Goal: Task Accomplishment & Management: Complete application form

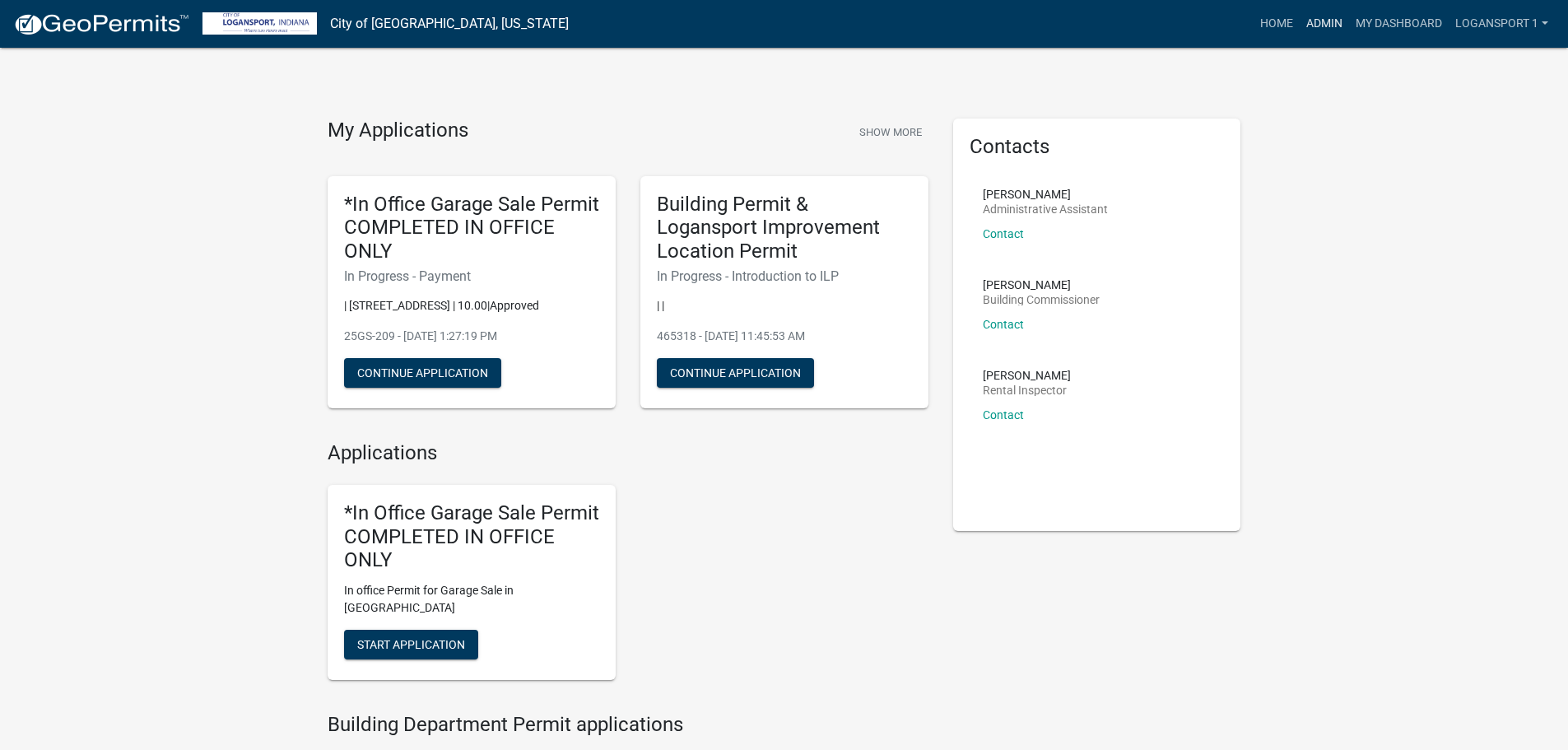
click at [1315, 31] on link "Admin" at bounding box center [1324, 23] width 50 height 32
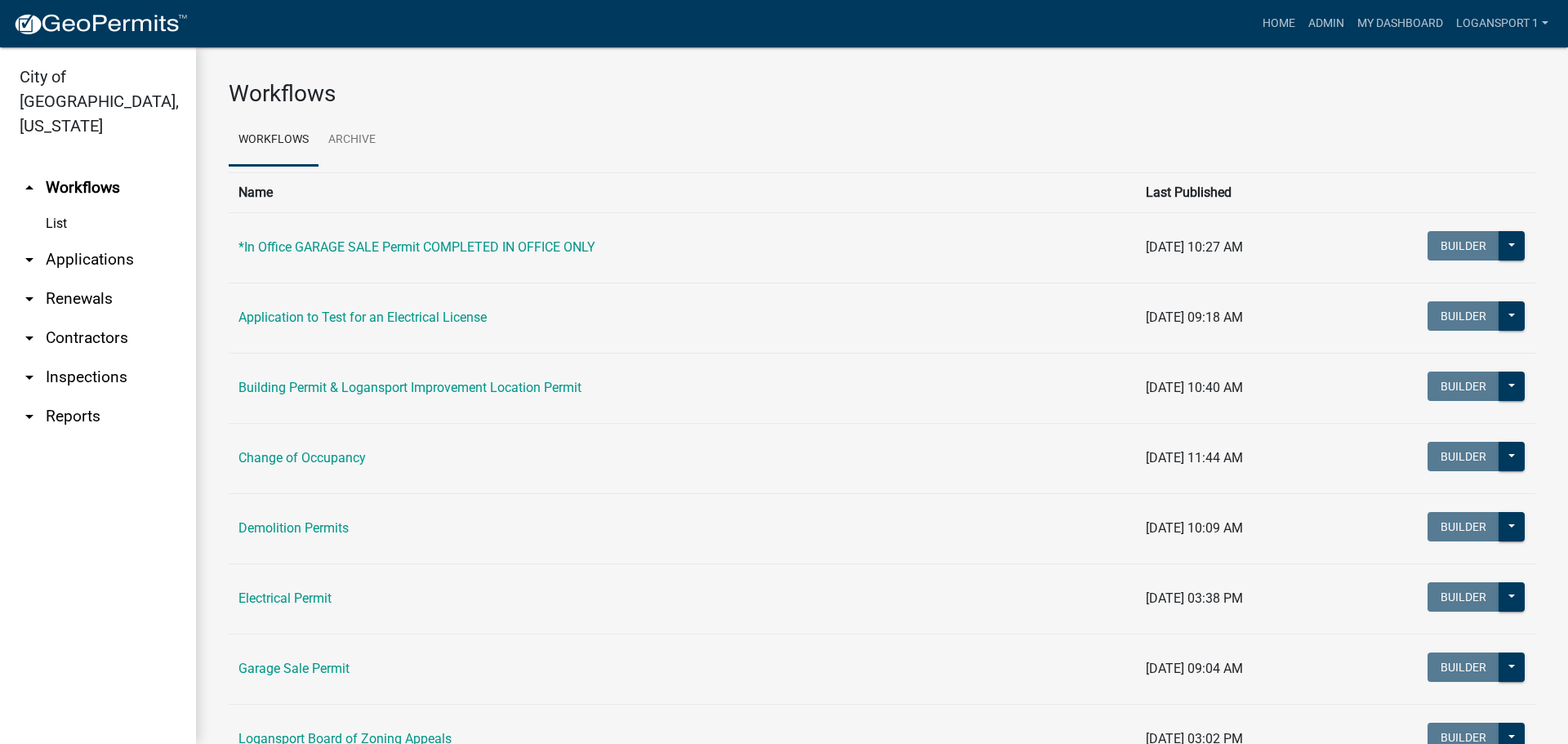
click at [94, 319] on link "arrow_drop_down Contractors" at bounding box center [97, 339] width 196 height 39
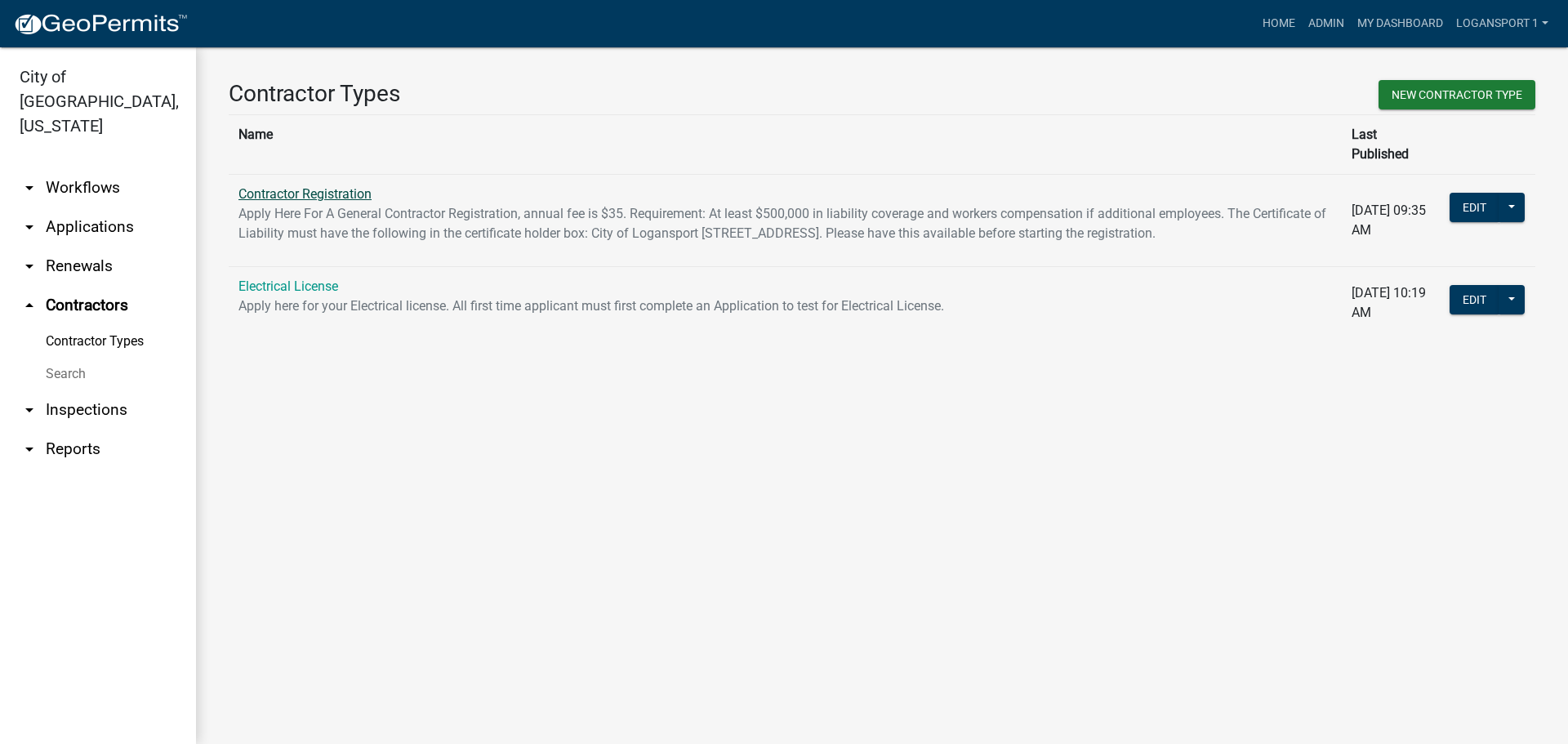
click at [306, 186] on link "Contractor Registration" at bounding box center [304, 193] width 133 height 15
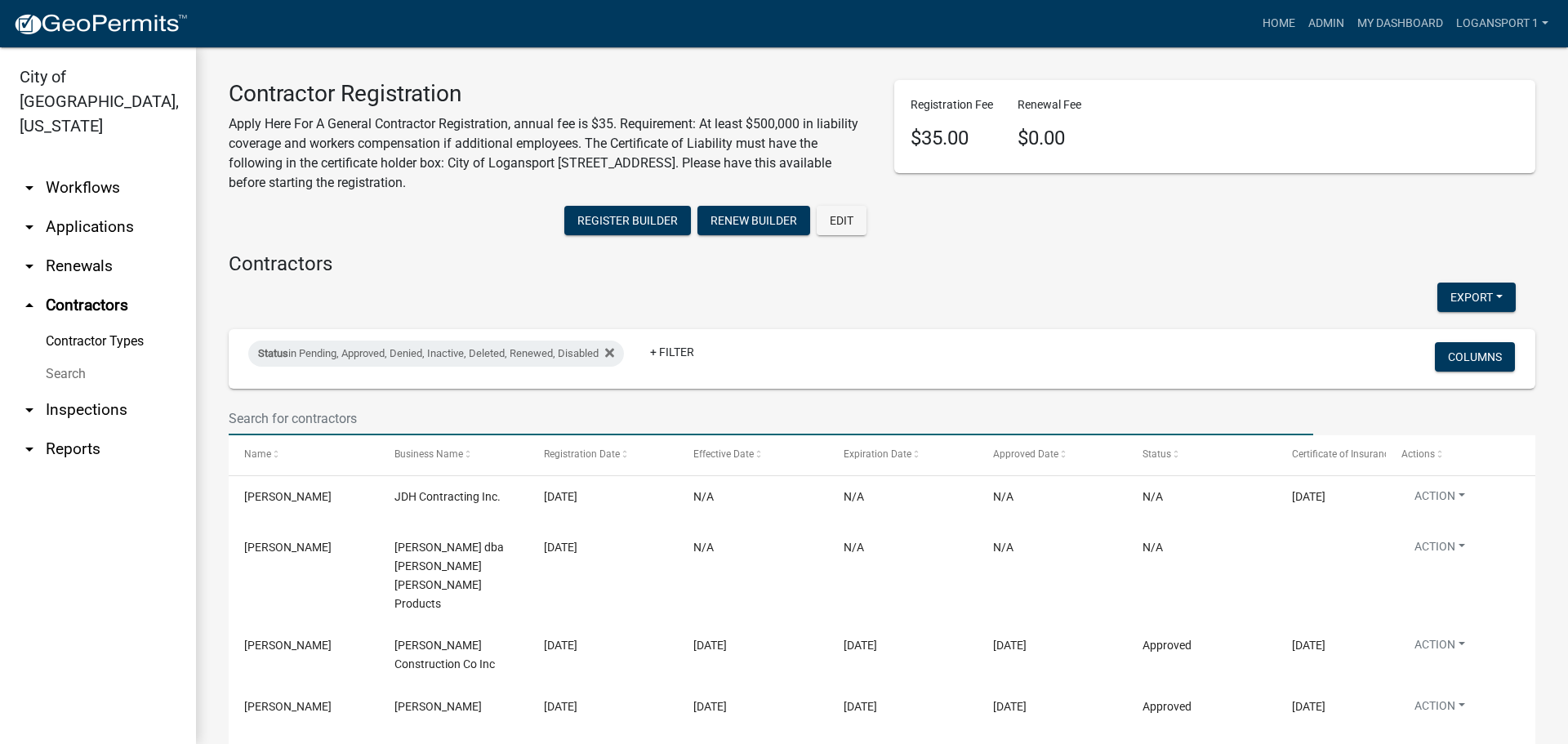
click at [739, 422] on input "text" at bounding box center [771, 418] width 1084 height 33
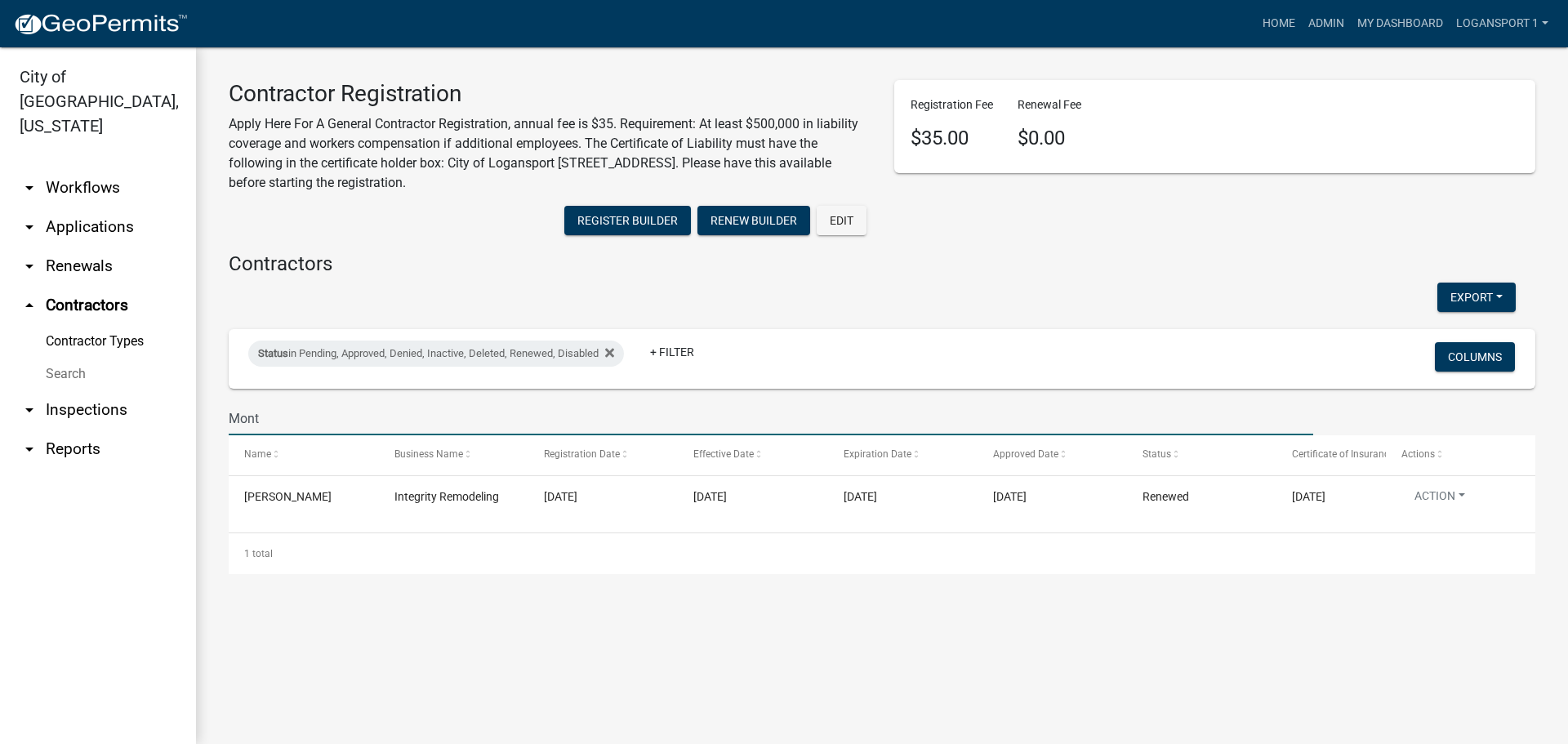
click at [316, 428] on input "Mont" at bounding box center [771, 418] width 1084 height 33
type input "Mont"
click at [1274, 19] on link "Home" at bounding box center [1278, 23] width 46 height 31
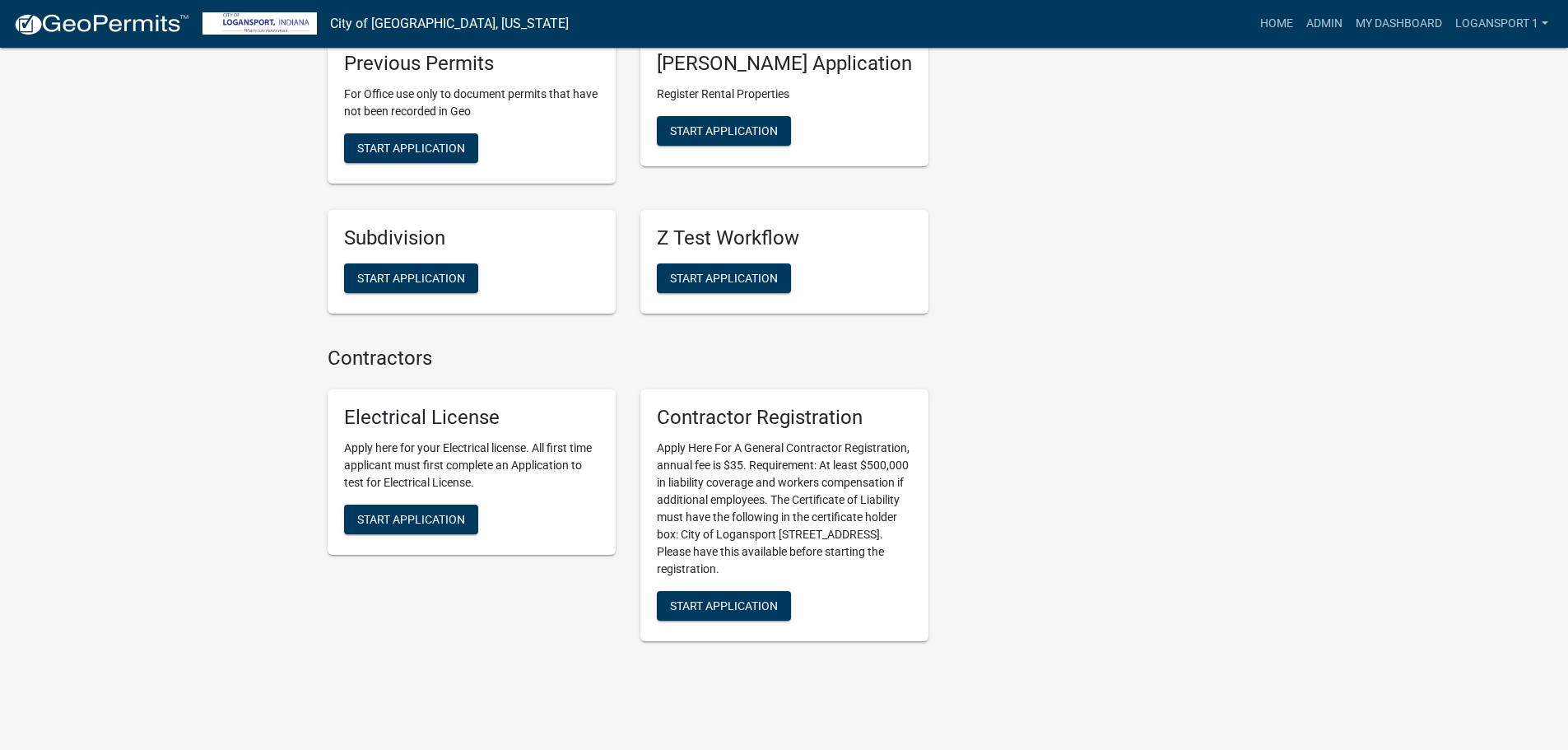
scroll to position [2245, 0]
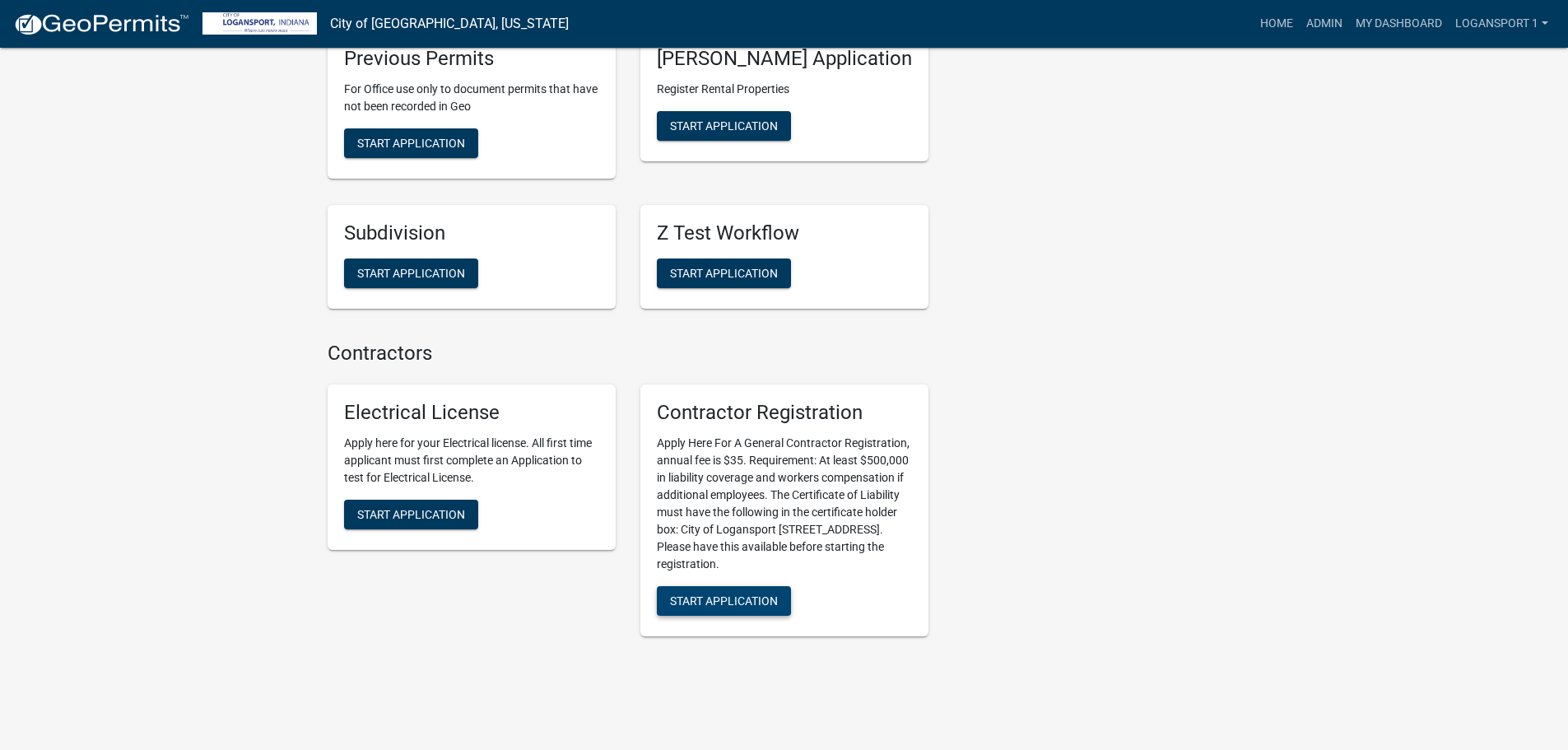
click at [707, 594] on span "Start Application" at bounding box center [724, 601] width 108 height 14
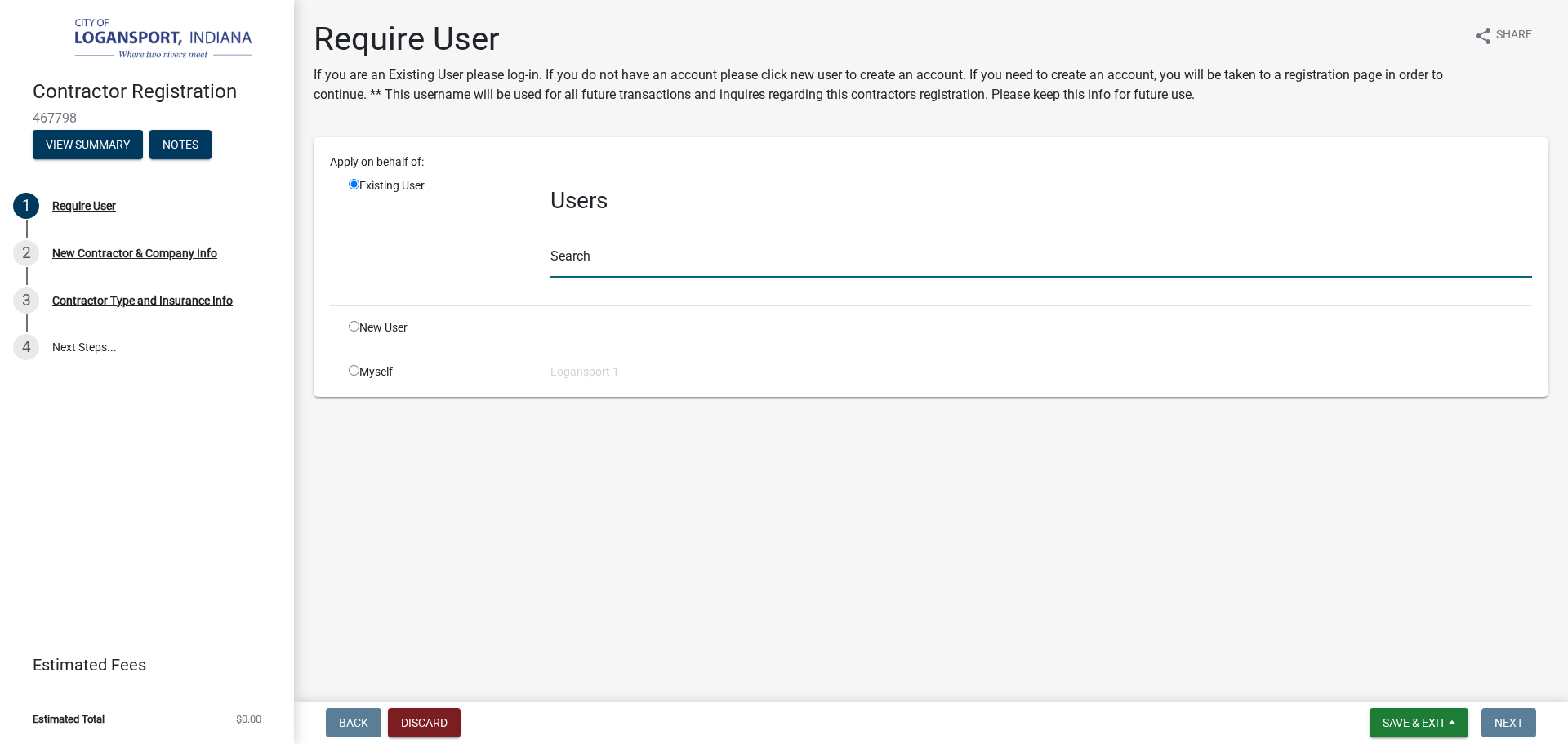
click at [646, 267] on input "text" at bounding box center [1040, 260] width 981 height 33
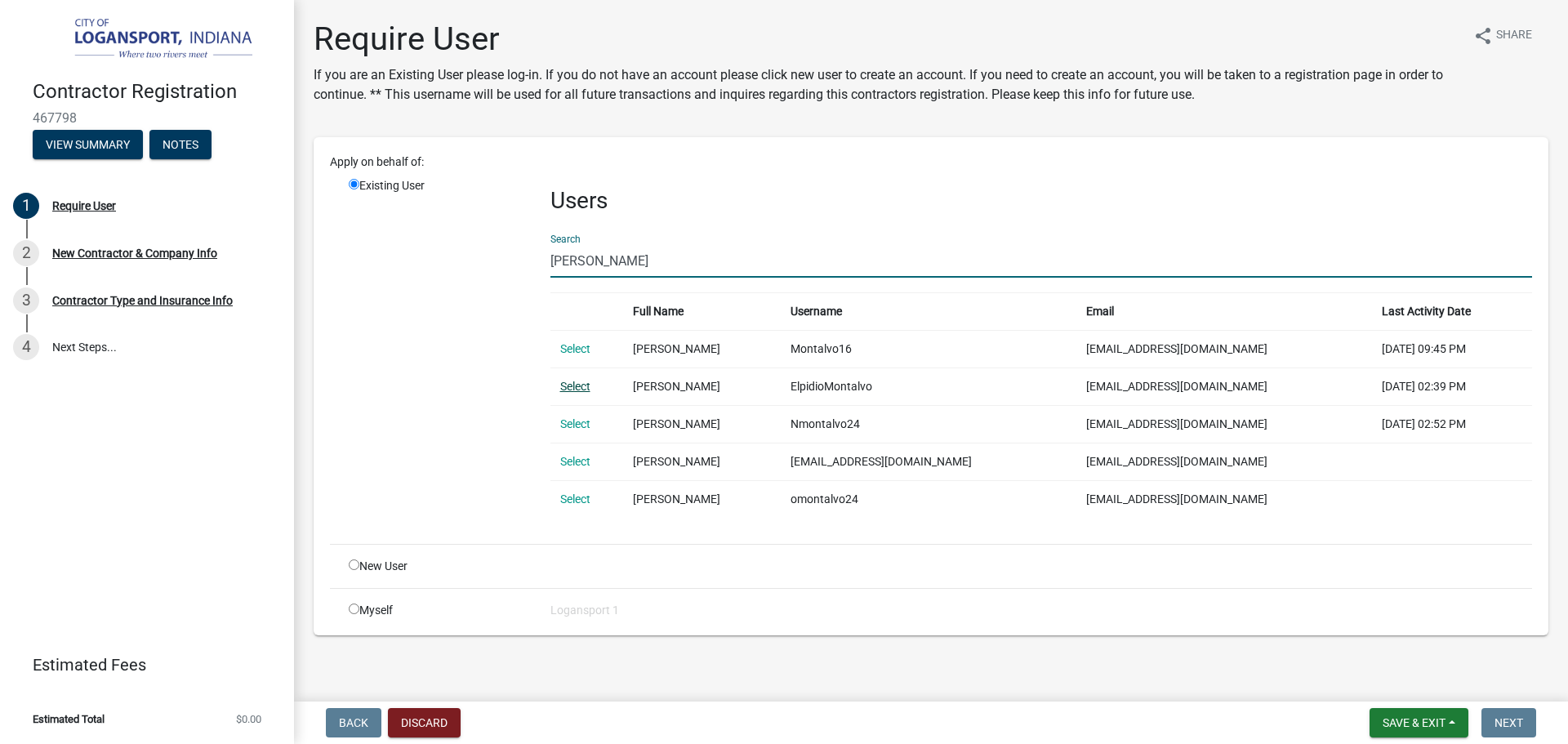
type input "[PERSON_NAME]"
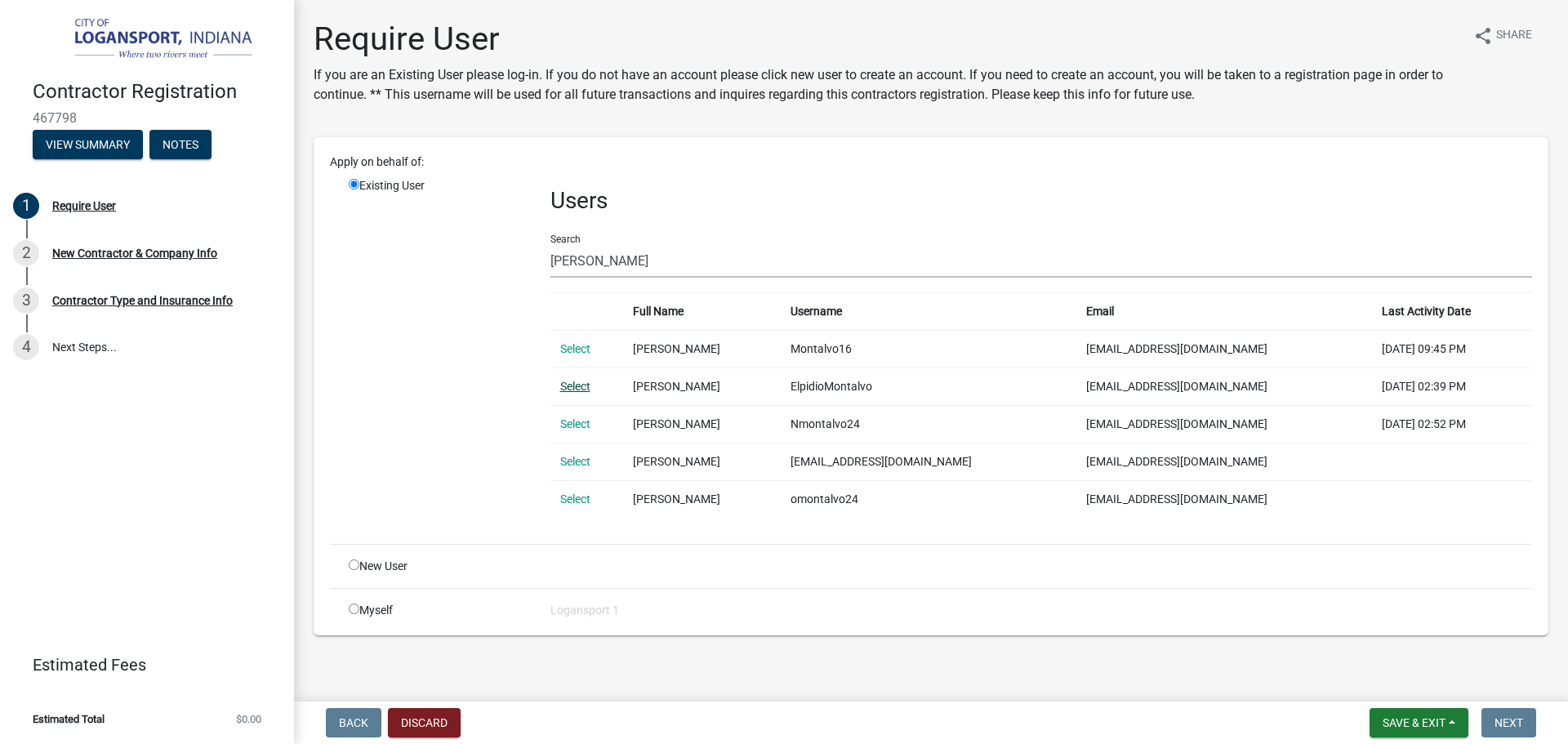
click at [575, 390] on link "Select" at bounding box center [575, 386] width 30 height 13
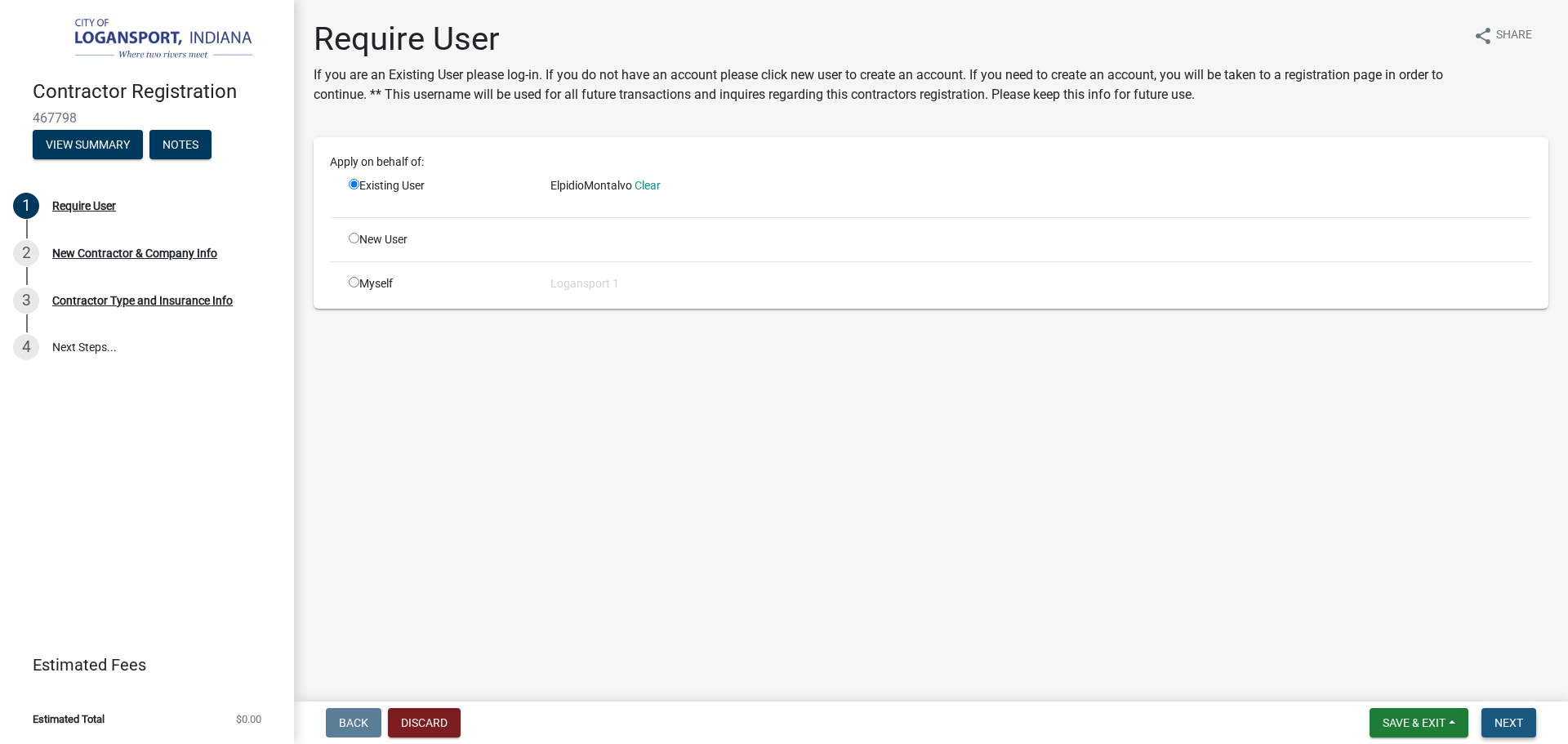
click at [1522, 719] on span "Next" at bounding box center [1508, 723] width 29 height 13
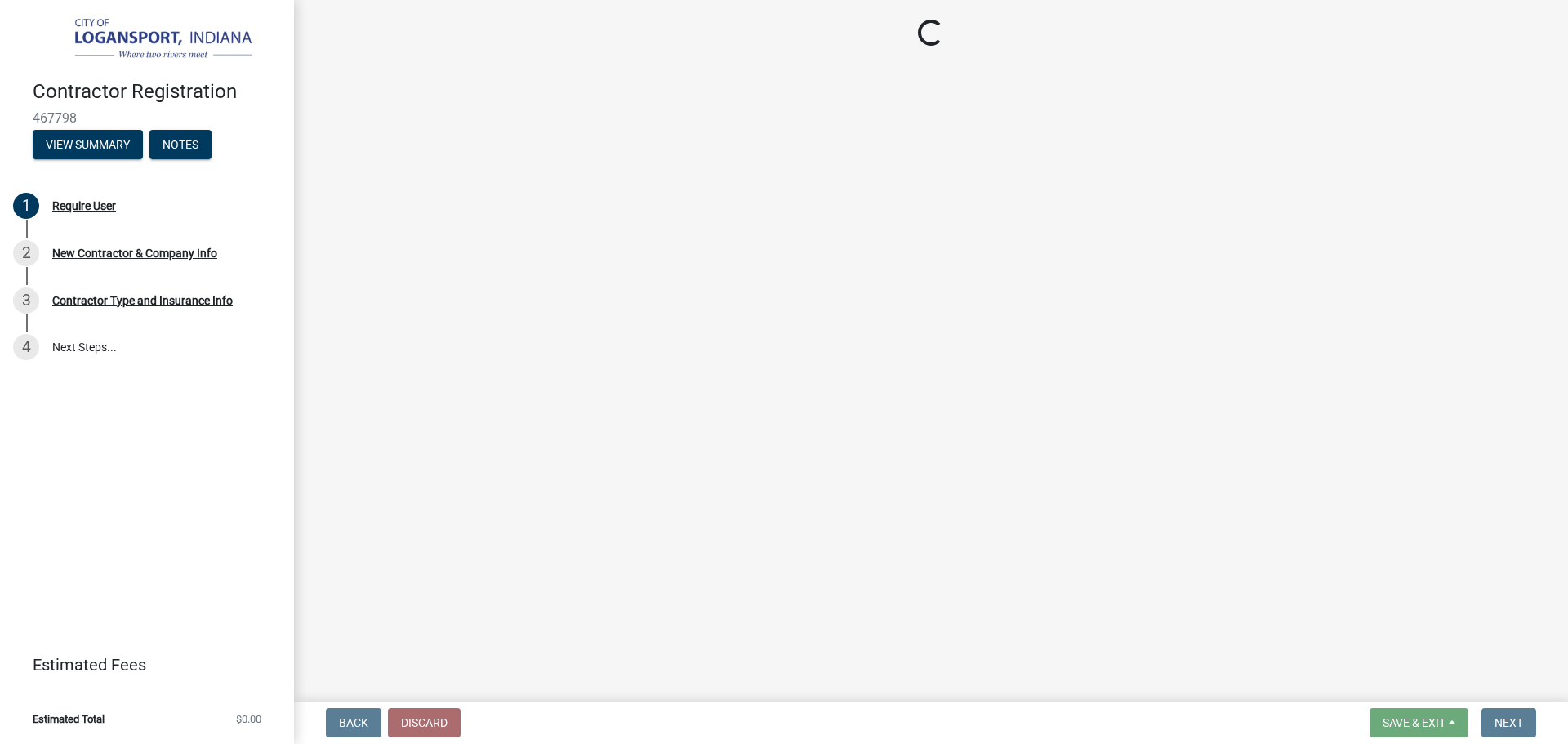
select select "IN"
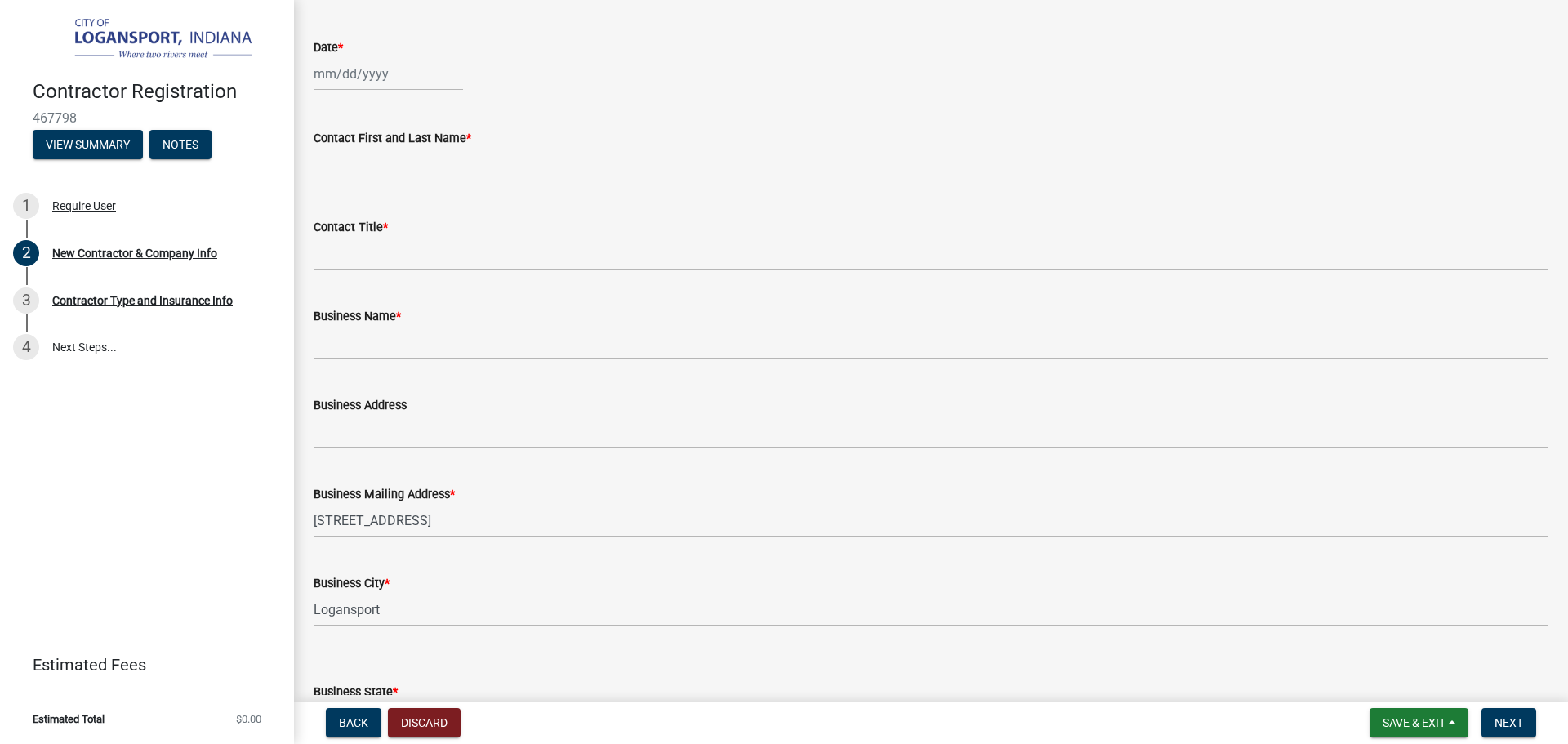
scroll to position [572, 0]
click at [325, 67] on div at bounding box center [388, 71] width 149 height 33
select select "8"
select select "2025"
click at [377, 110] on select "Jan Feb Mar Apr May Jun [DATE] Aug Sep Oct Nov Dec" at bounding box center [379, 105] width 66 height 24
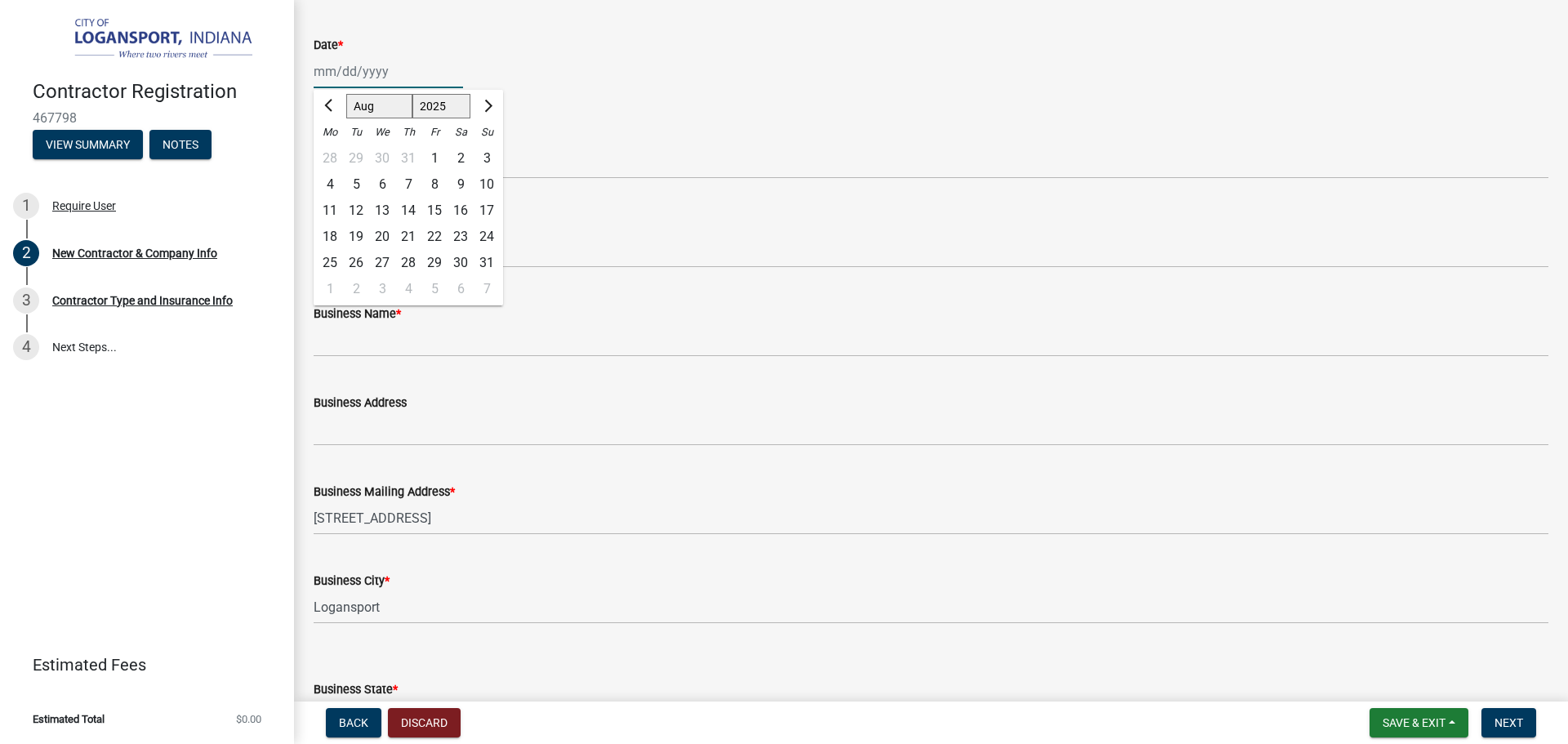
click at [358, 71] on input "Date *" at bounding box center [388, 71] width 149 height 33
click at [329, 101] on span "Previous month" at bounding box center [330, 106] width 13 height 13
click at [492, 107] on button "Next month" at bounding box center [487, 105] width 20 height 26
select select "8"
click at [435, 235] on div "22" at bounding box center [434, 237] width 26 height 26
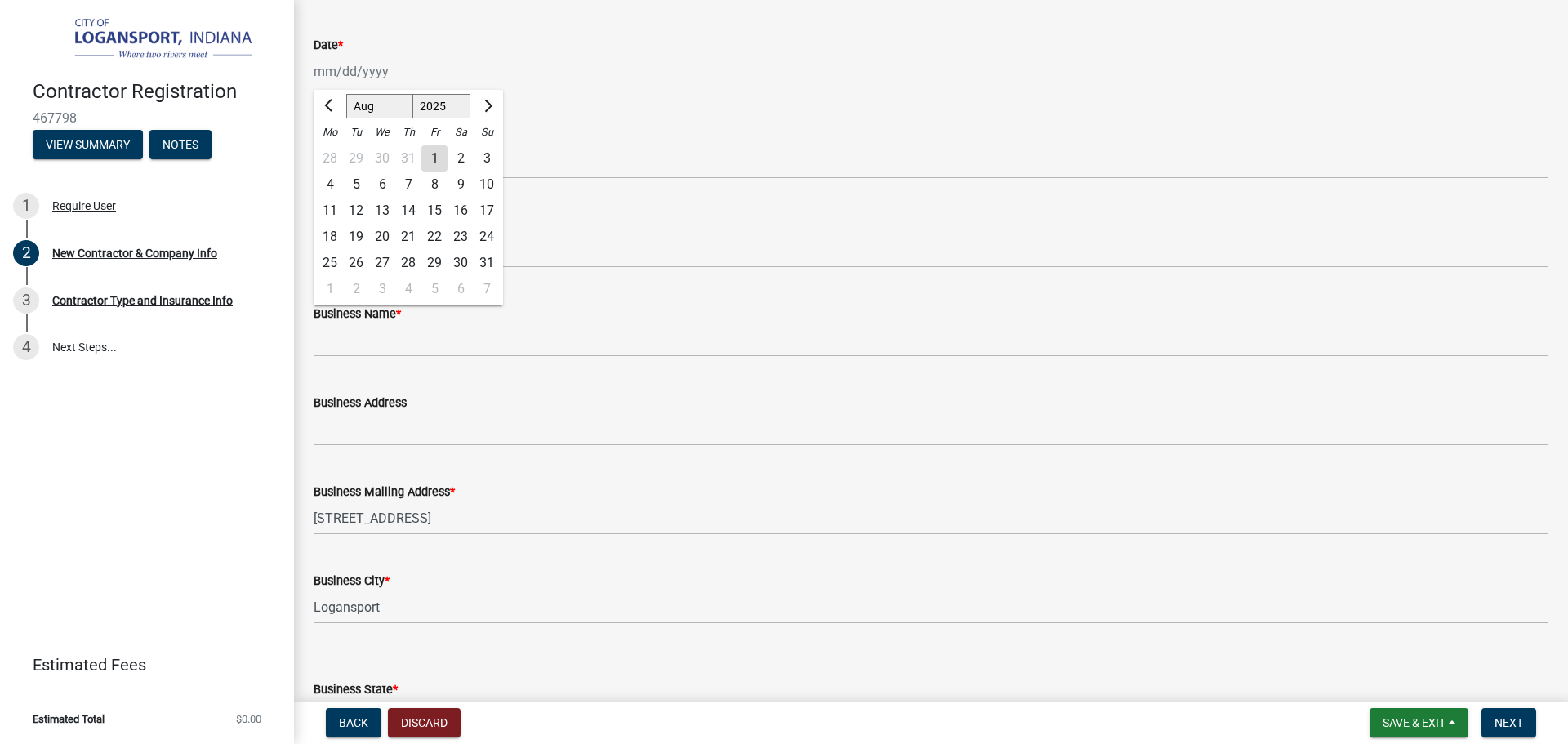
type input "[DATE]"
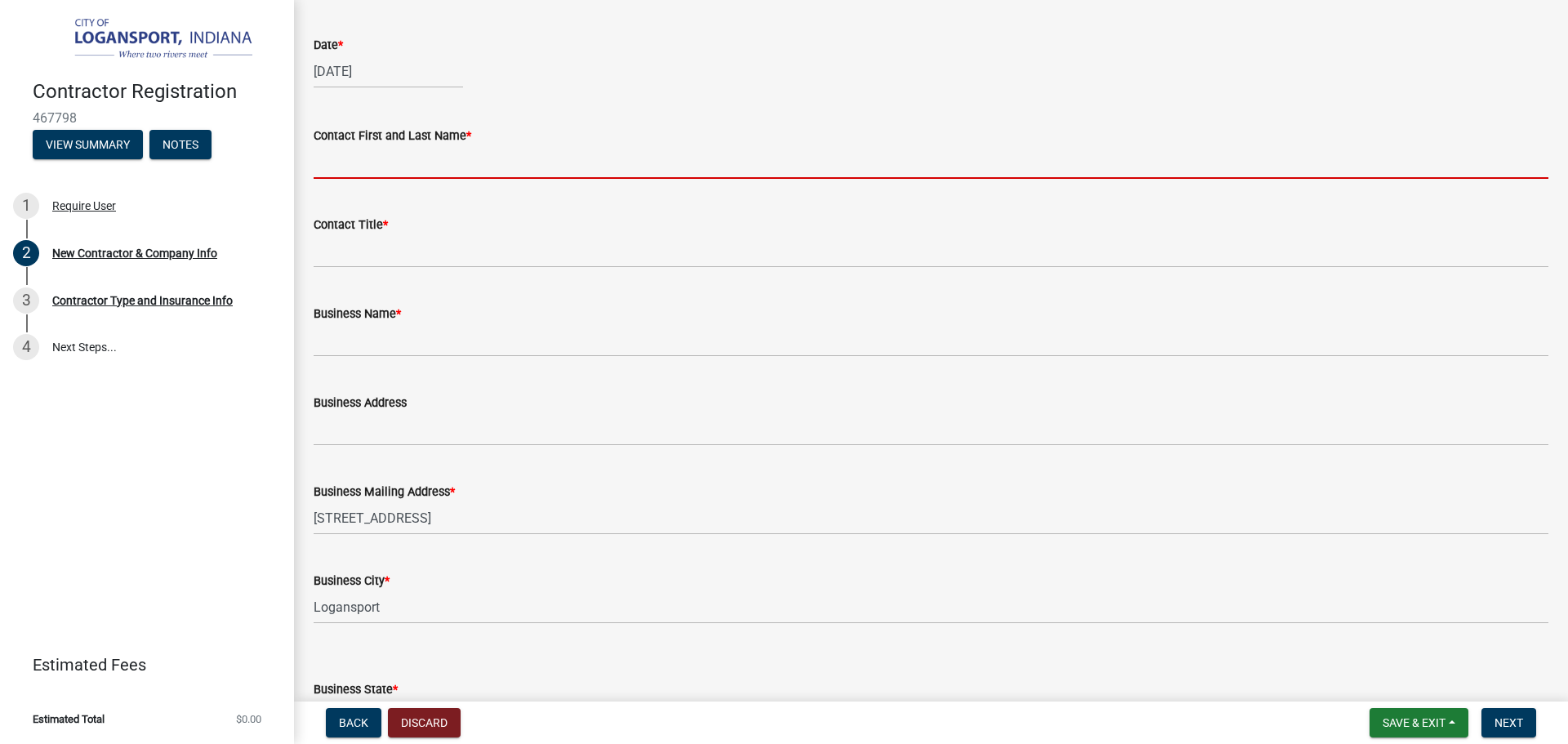
click at [338, 169] on input "Contact First and Last Name *" at bounding box center [930, 162] width 1235 height 33
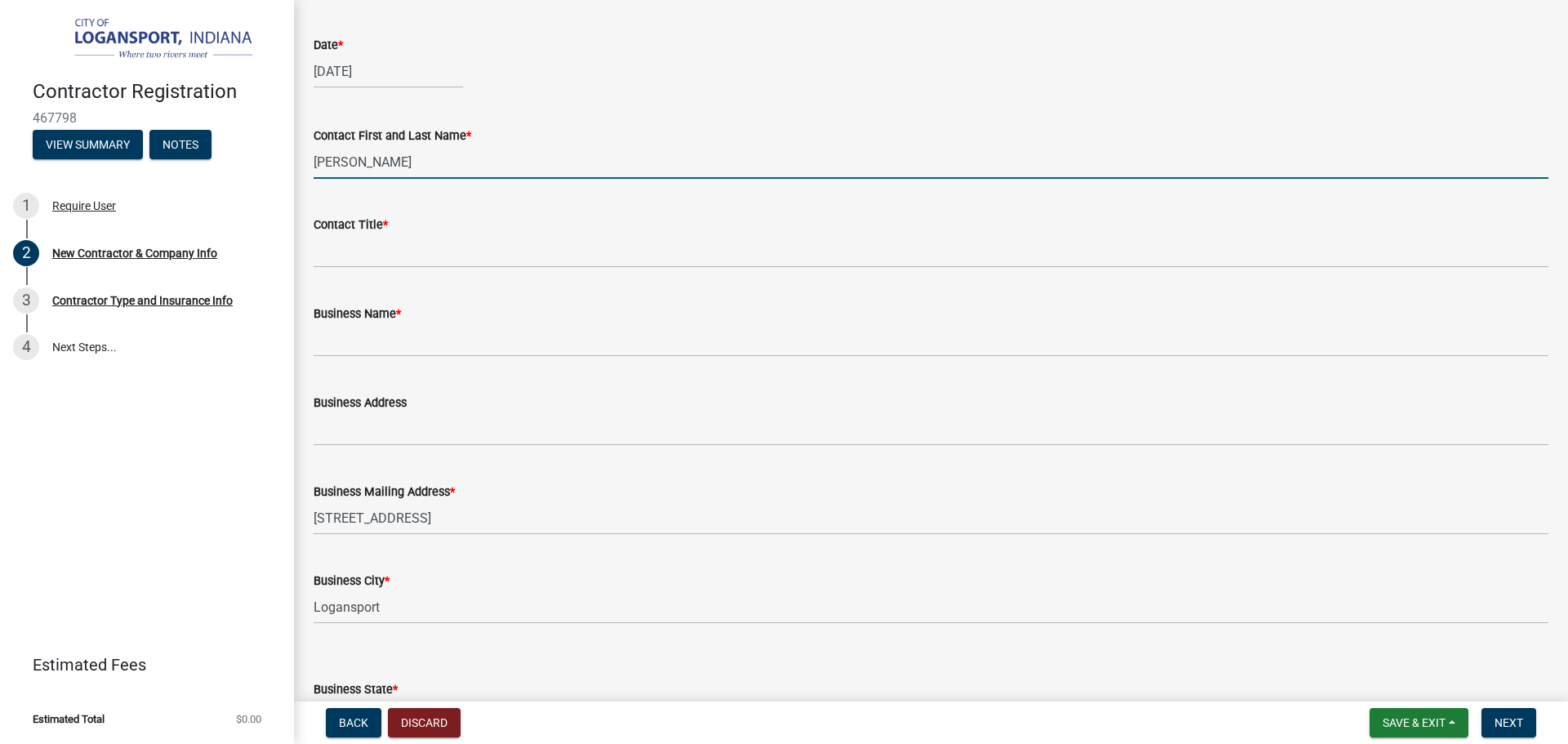
type input "[PERSON_NAME]"
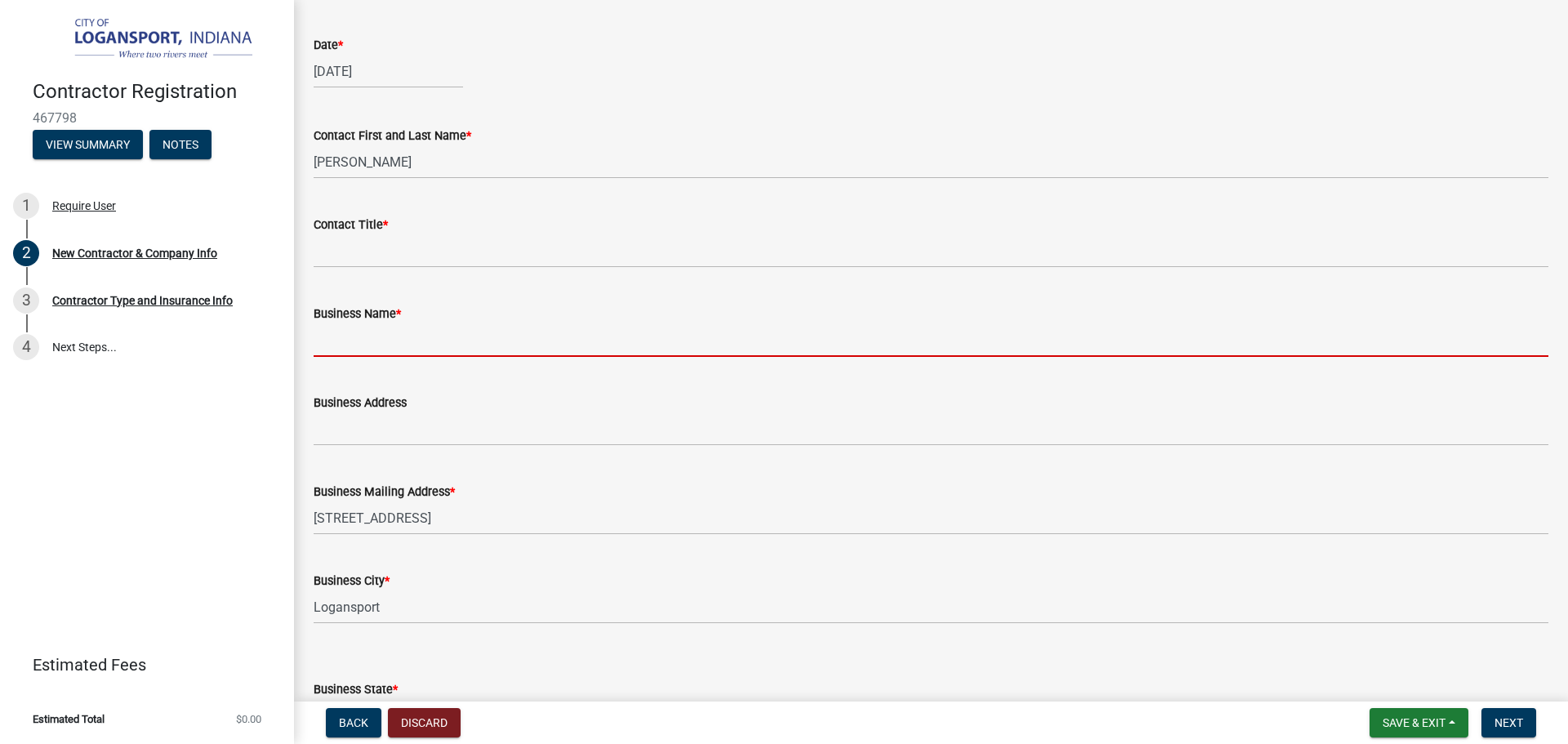
click at [337, 336] on input "Business Name *" at bounding box center [930, 339] width 1235 height 33
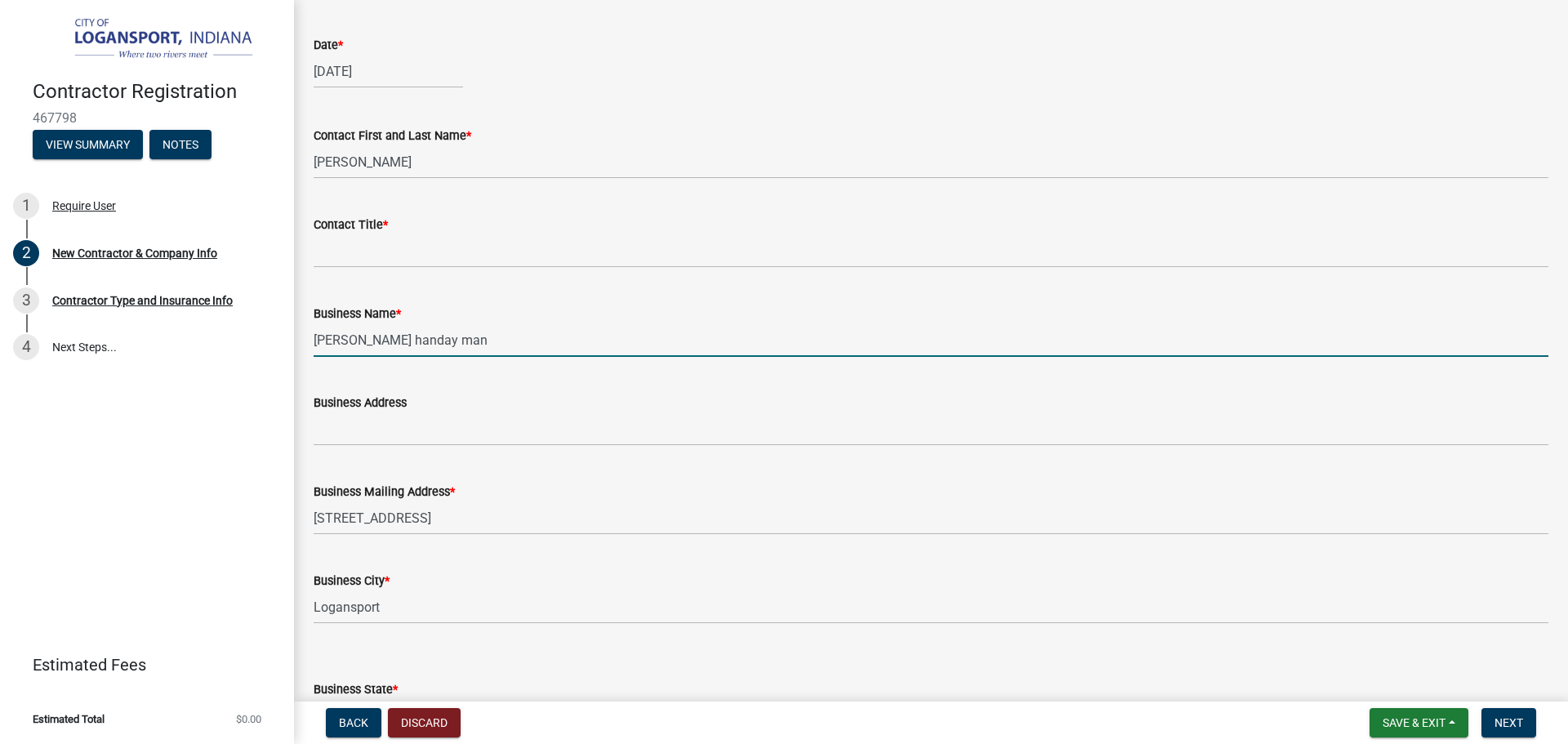
type input "[PERSON_NAME] handay man"
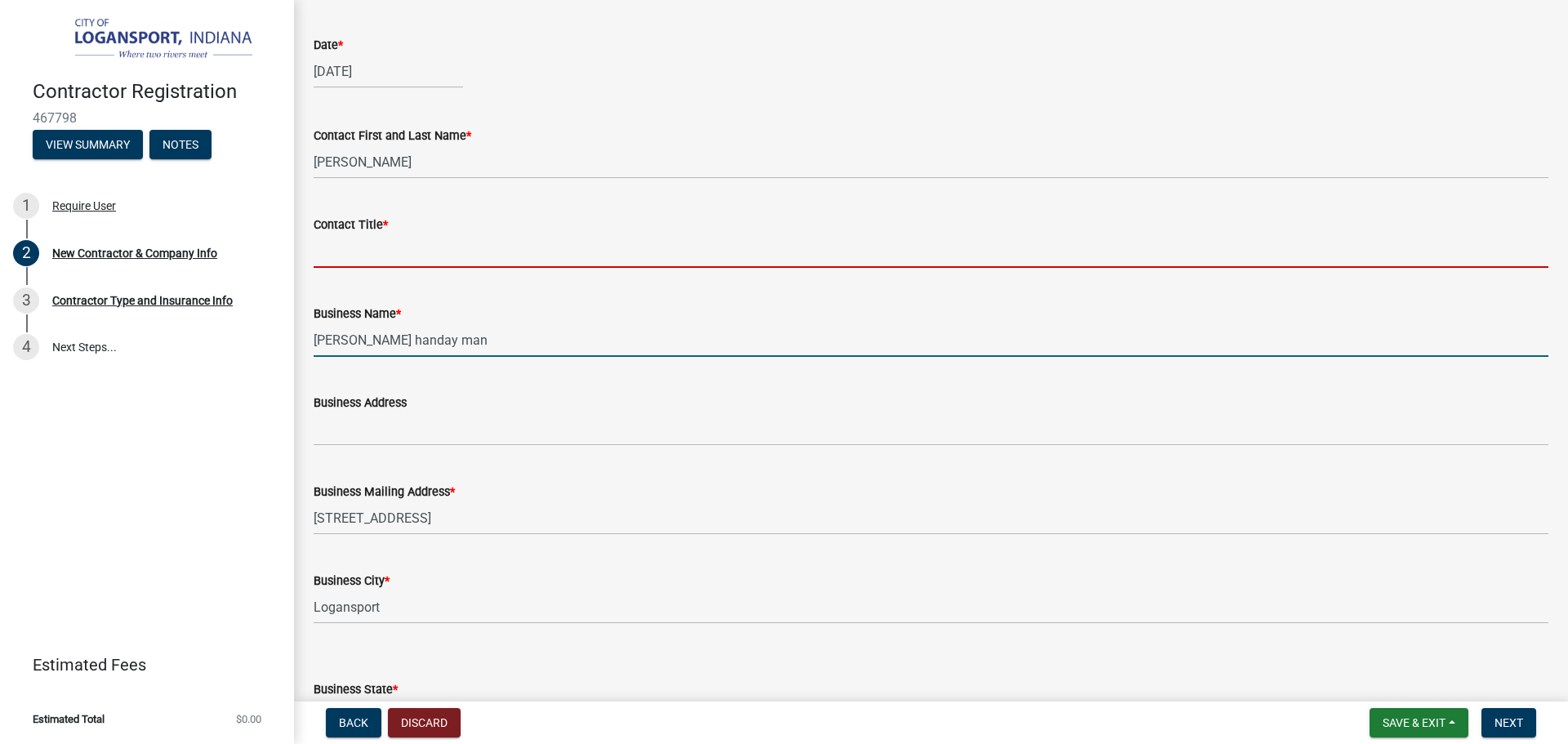
click at [338, 256] on input "Contact Title *" at bounding box center [930, 250] width 1235 height 33
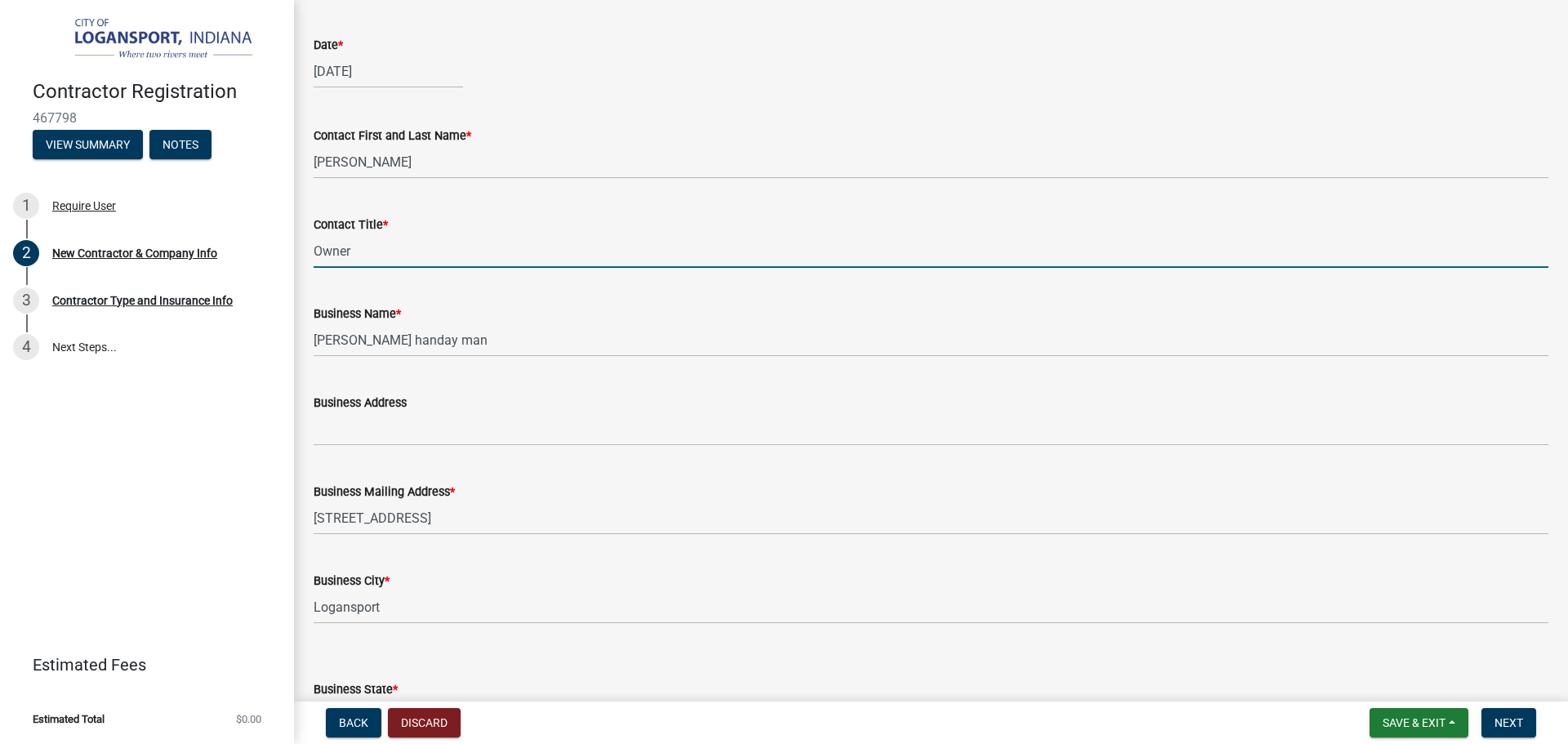
type input "Owner"
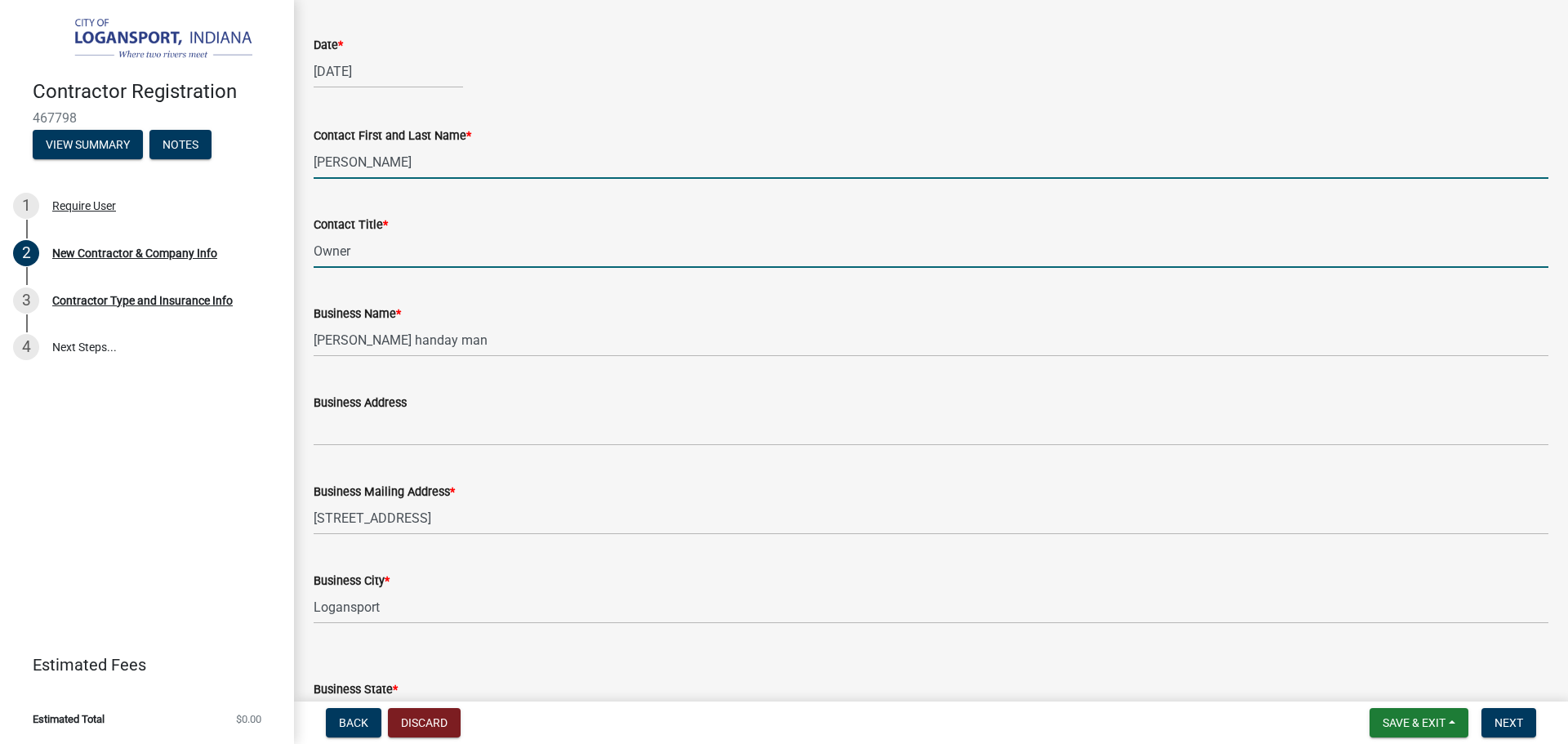
click at [322, 161] on input "[PERSON_NAME]" at bounding box center [930, 162] width 1235 height 33
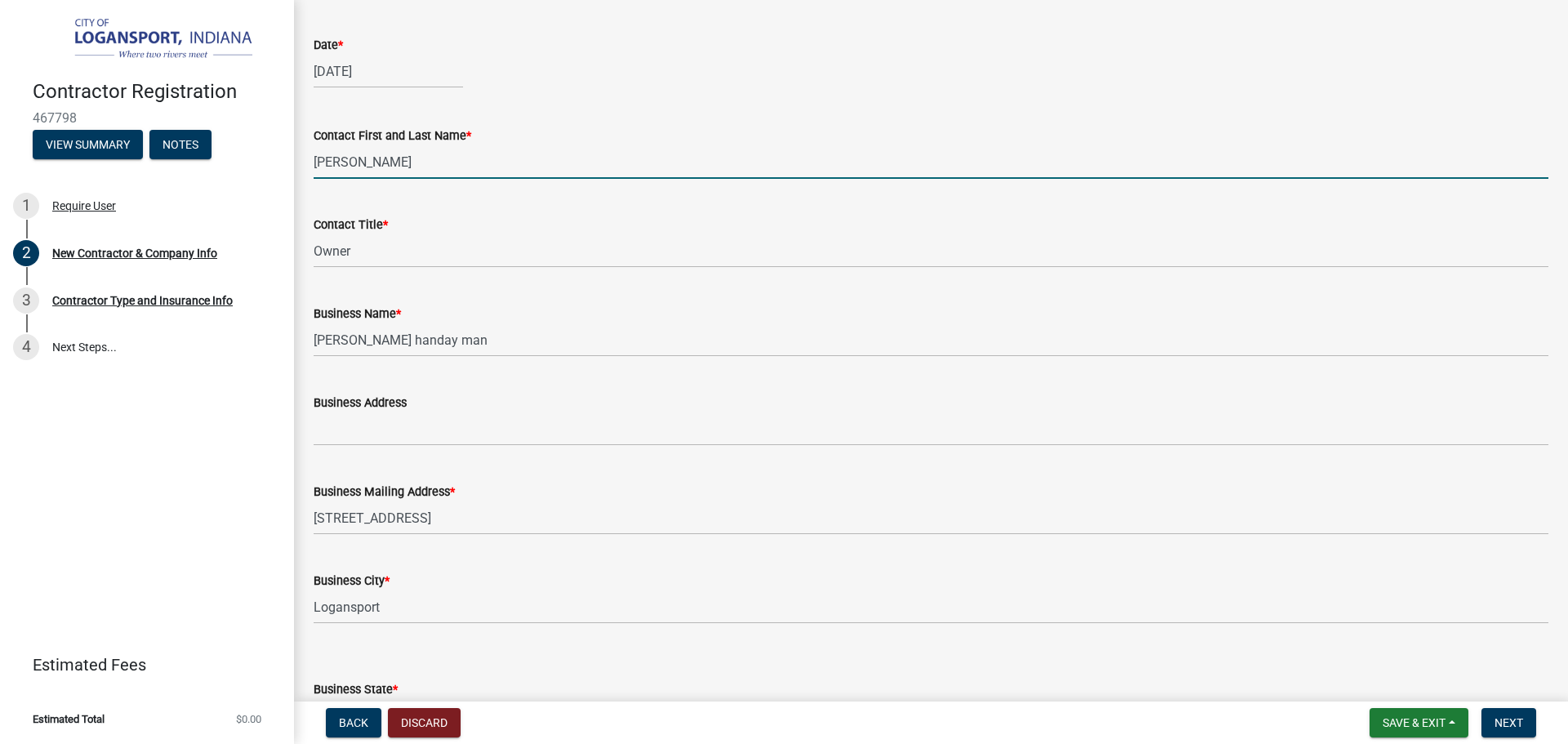
click at [367, 161] on input "[PERSON_NAME]" at bounding box center [930, 162] width 1235 height 33
type input "[PERSON_NAME]"
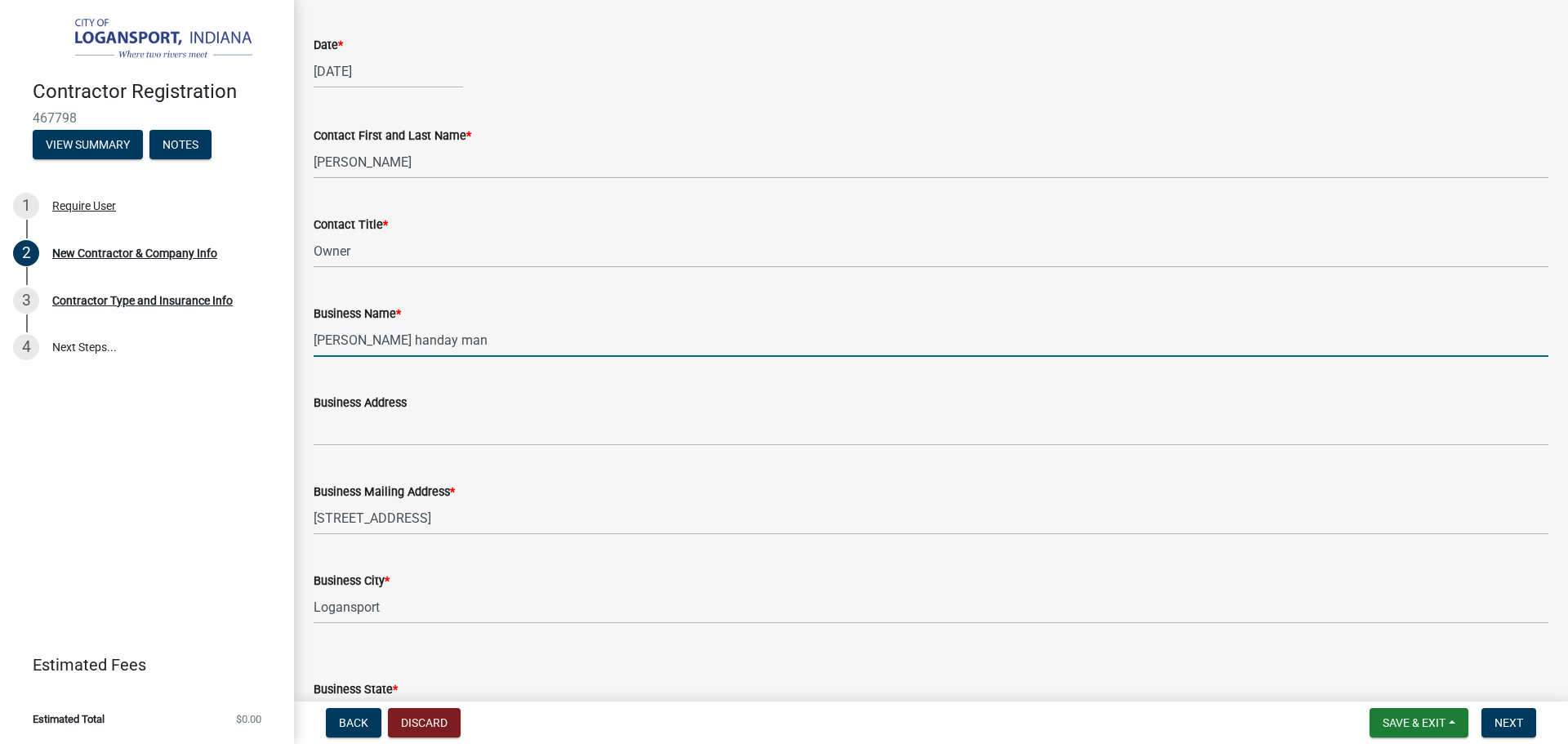
click at [324, 339] on input "[PERSON_NAME] handay man" at bounding box center [930, 339] width 1235 height 33
click at [386, 342] on input "[PERSON_NAME] handay man" at bounding box center [930, 339] width 1235 height 33
click at [376, 339] on input "[PERSON_NAME] handay man" at bounding box center [930, 339] width 1235 height 33
click at [427, 340] on input "[PERSON_NAME]'[PERSON_NAME] man" at bounding box center [930, 339] width 1235 height 33
drag, startPoint x: 377, startPoint y: 345, endPoint x: 343, endPoint y: 497, distance: 155.8
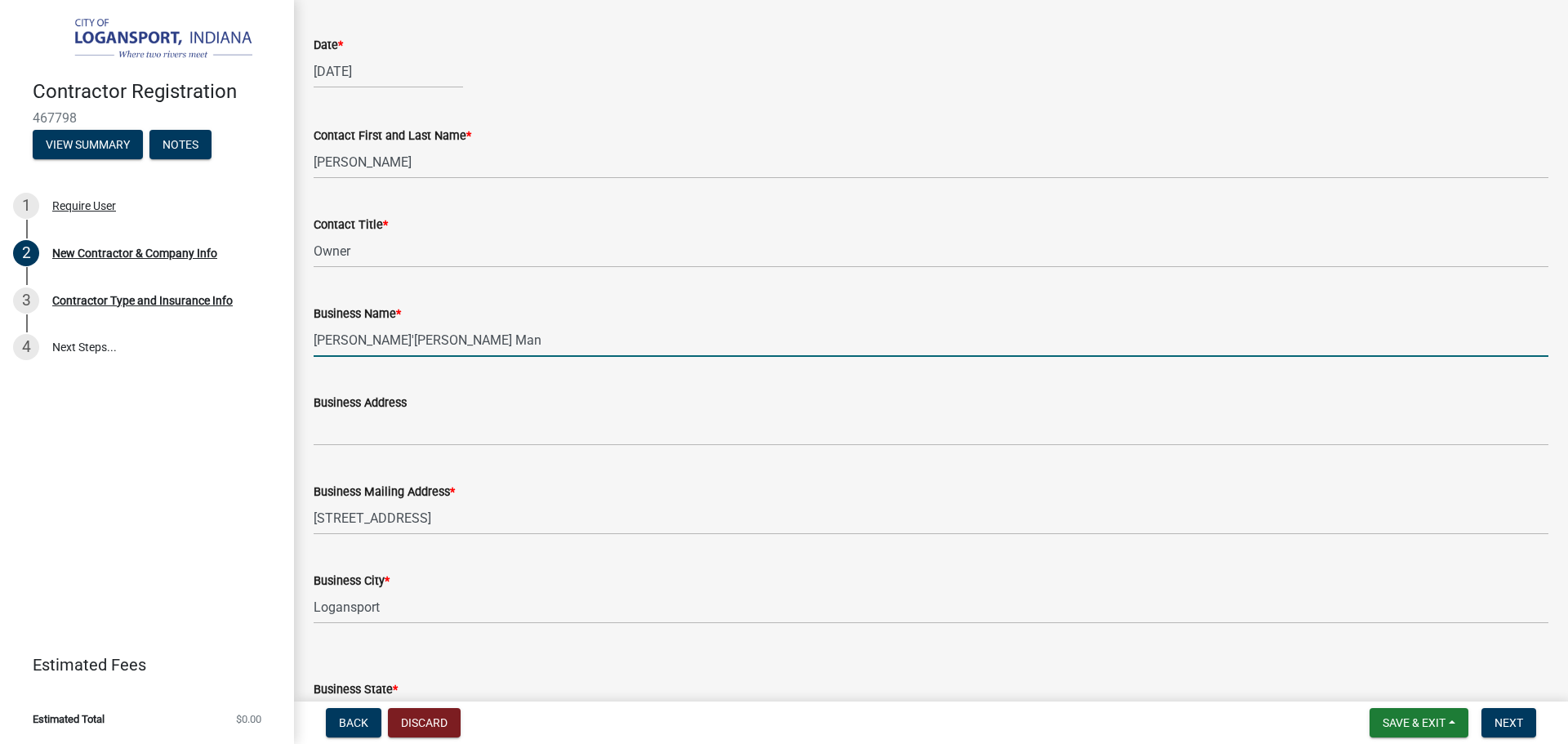
click at [377, 348] on input "[PERSON_NAME]'[PERSON_NAME] Man" at bounding box center [930, 339] width 1235 height 33
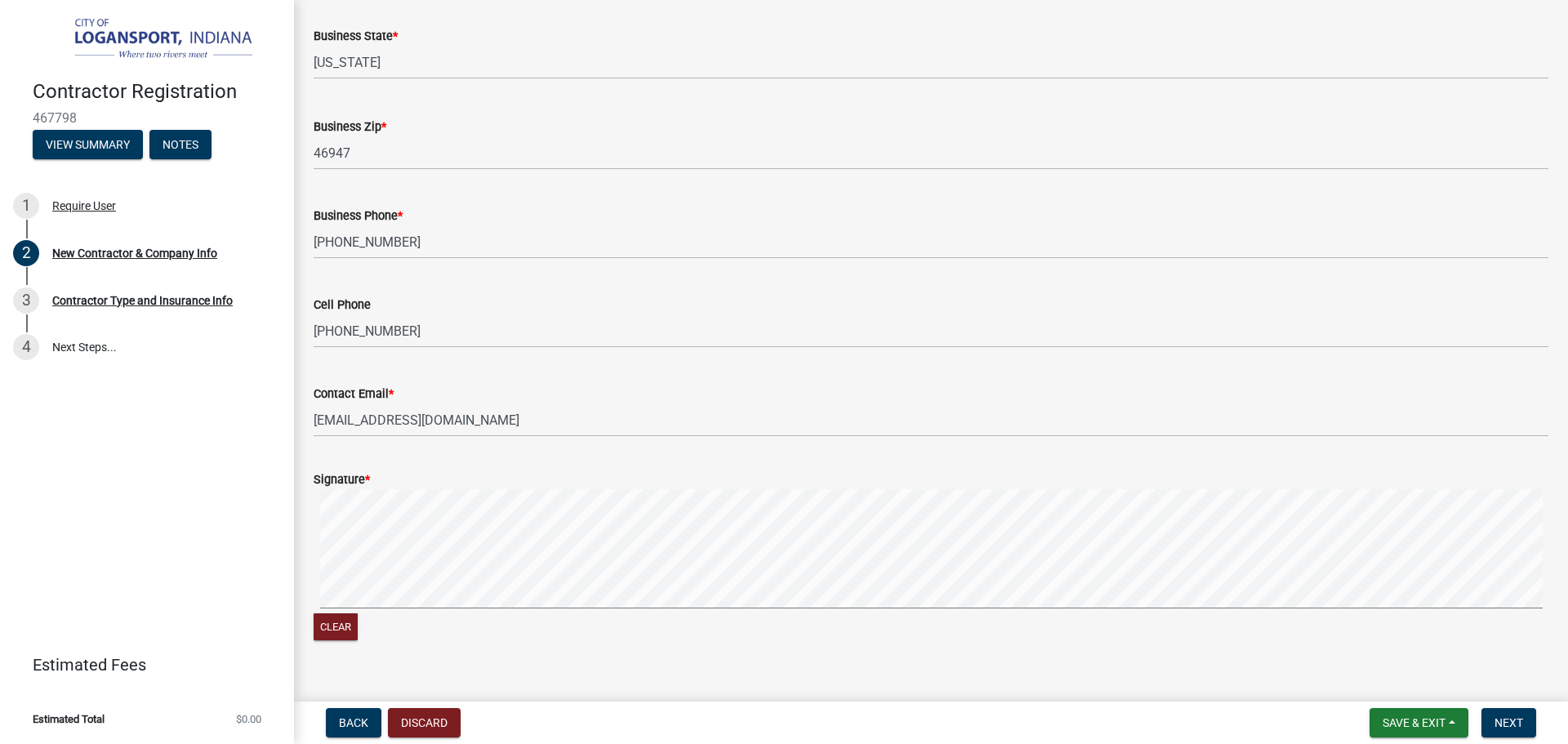
scroll to position [1253, 0]
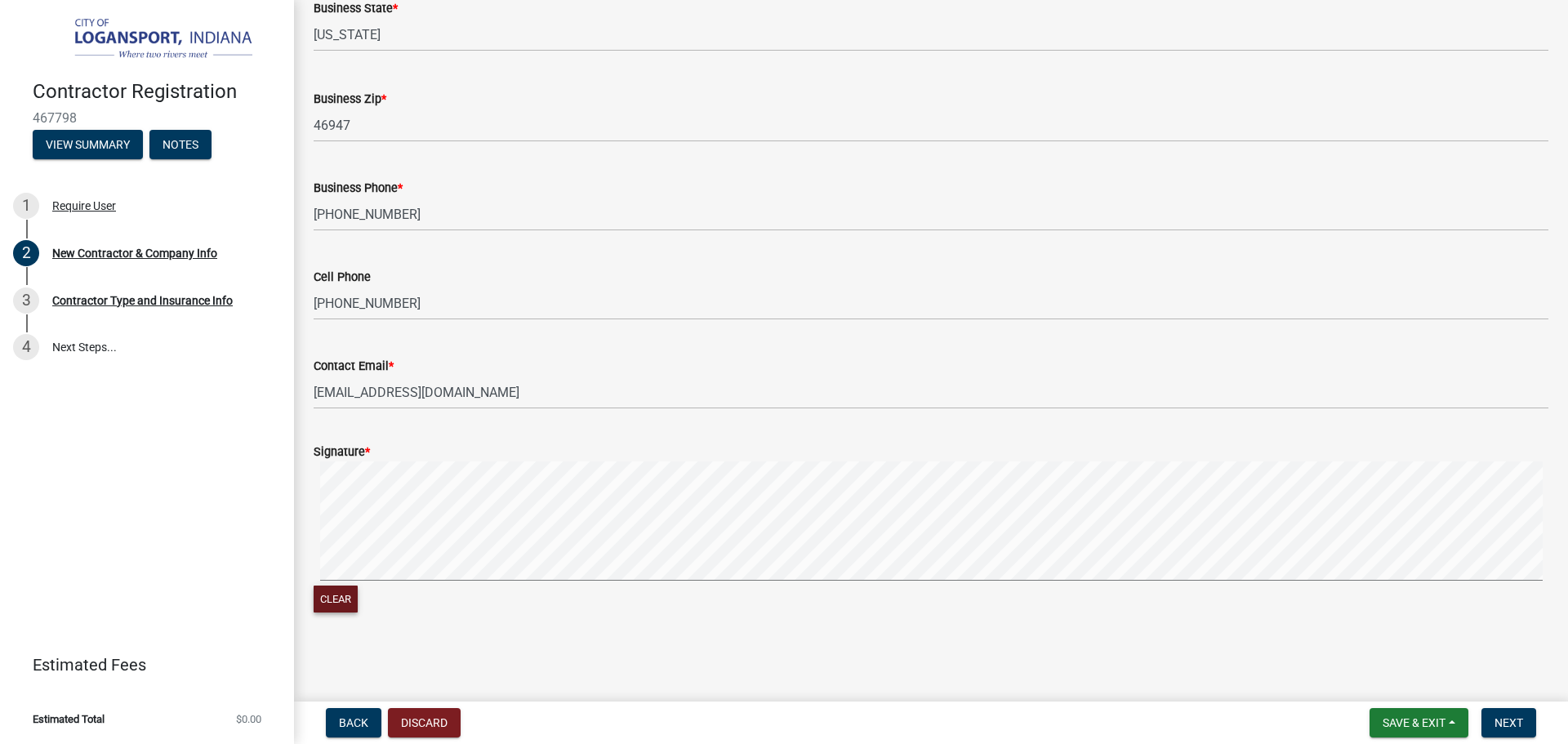
type input "[PERSON_NAME] Handy Man"
click at [319, 597] on button "Clear" at bounding box center [335, 599] width 44 height 27
click at [1505, 716] on span "Next" at bounding box center [1508, 723] width 29 height 13
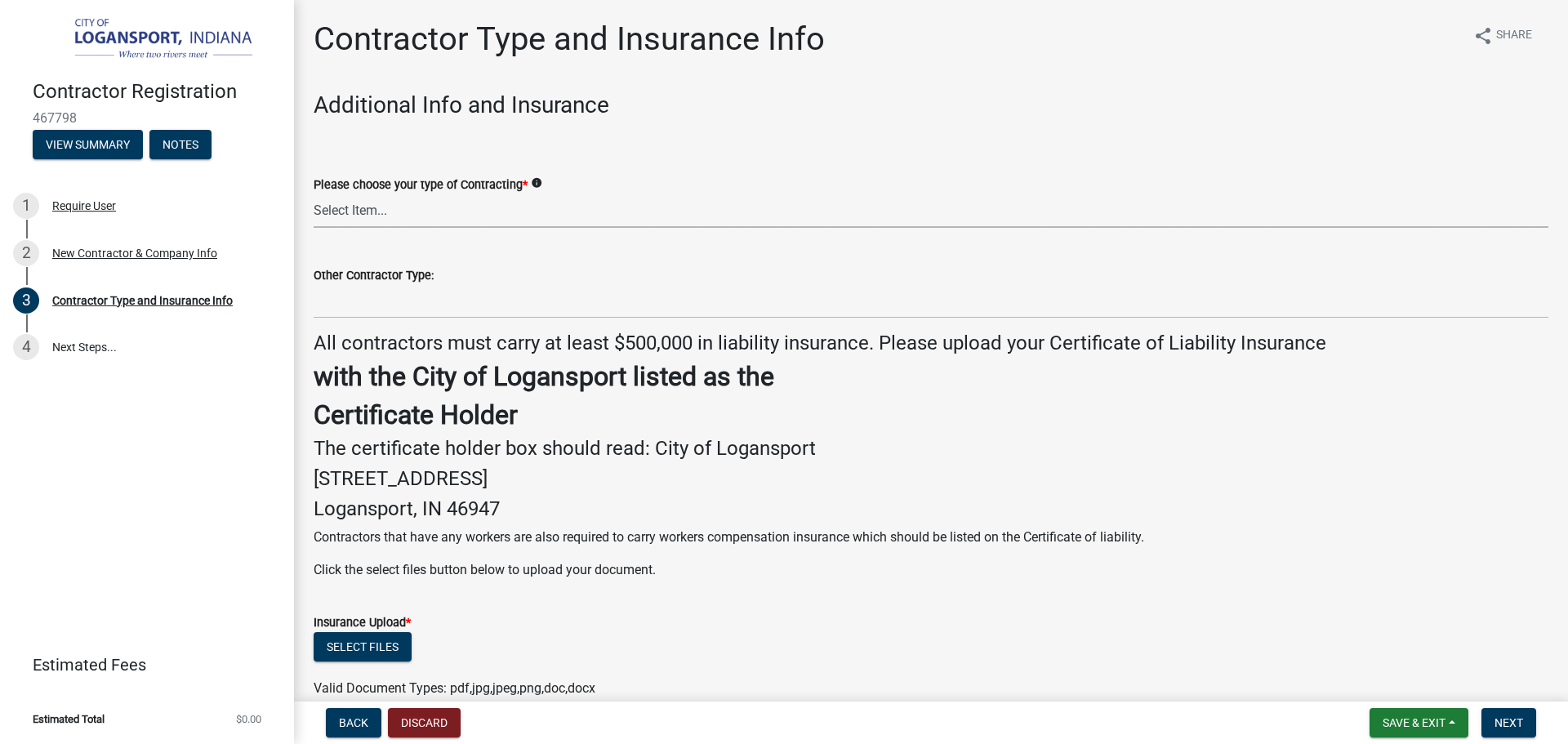
click at [424, 210] on select "Select Item... Plumber General HVAC Roofer Tree Service Demo Other" at bounding box center [930, 211] width 1235 height 33
click at [313, 195] on select "Select Item... Plumber General HVAC Roofer Tree Service Demo Other" at bounding box center [930, 211] width 1235 height 33
select select "59ca3136-e07f-4996-a1bb-2b601bcdc5f6"
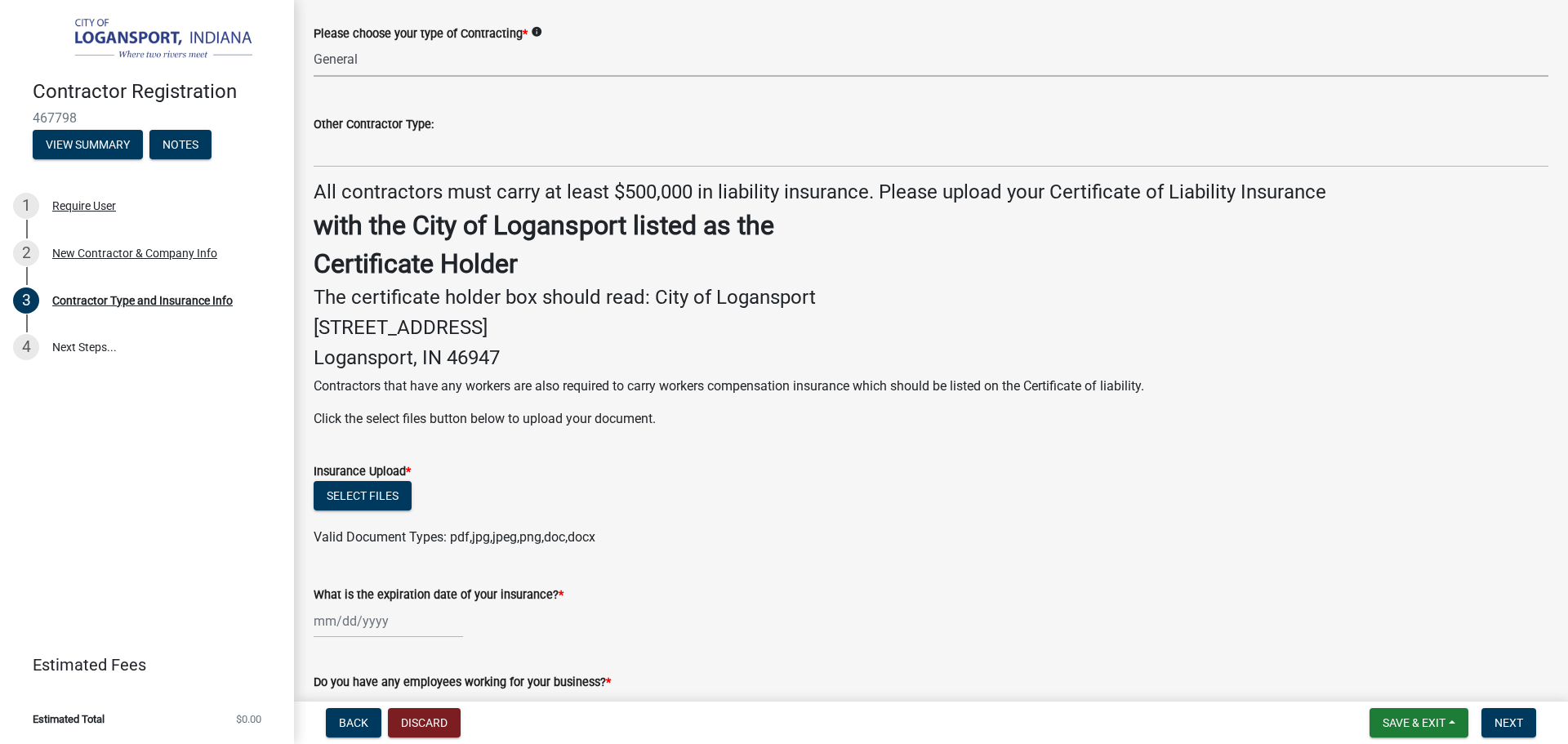
scroll to position [245, 0]
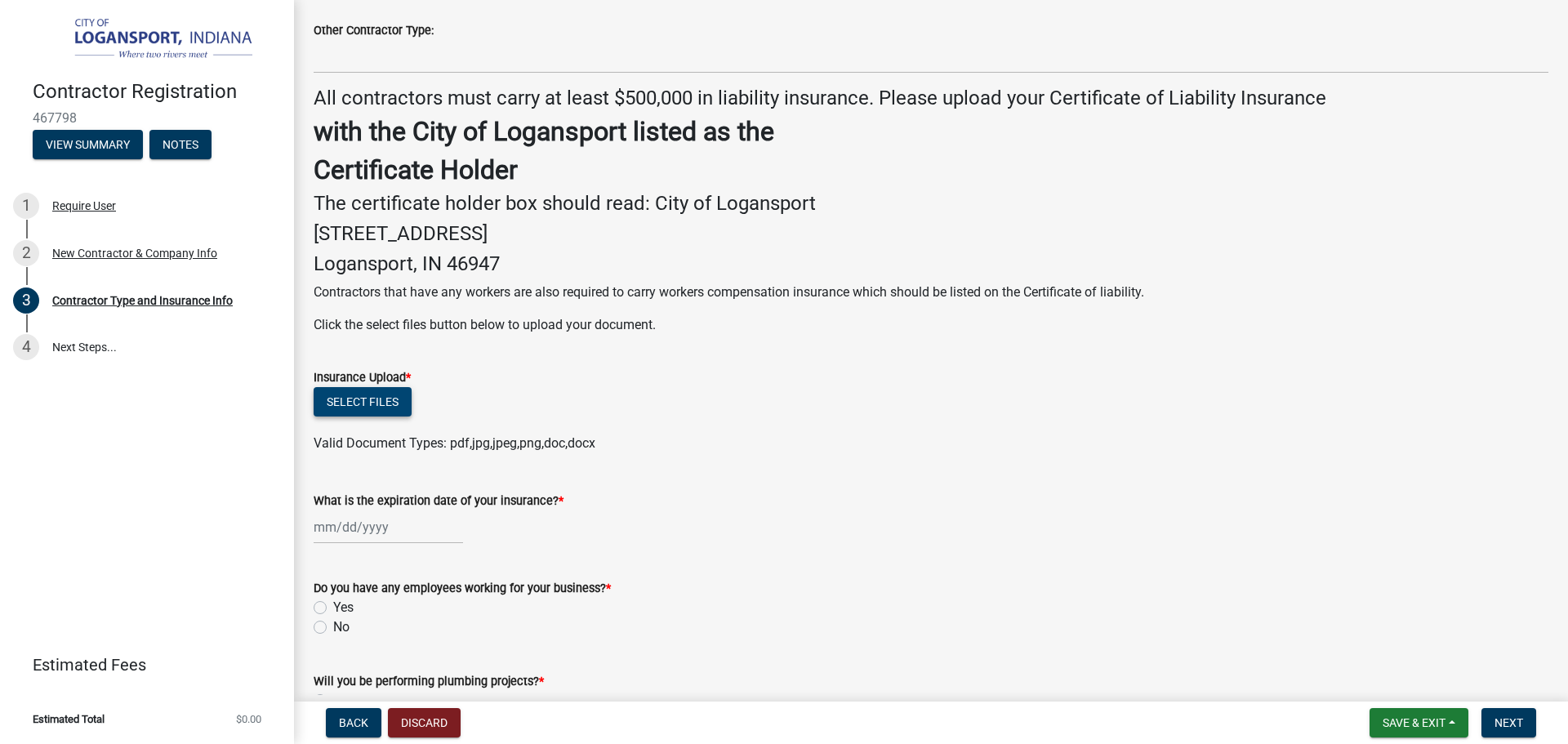
click at [363, 397] on button "Select files" at bounding box center [363, 401] width 98 height 29
click at [358, 401] on button "Select files" at bounding box center [363, 401] width 98 height 29
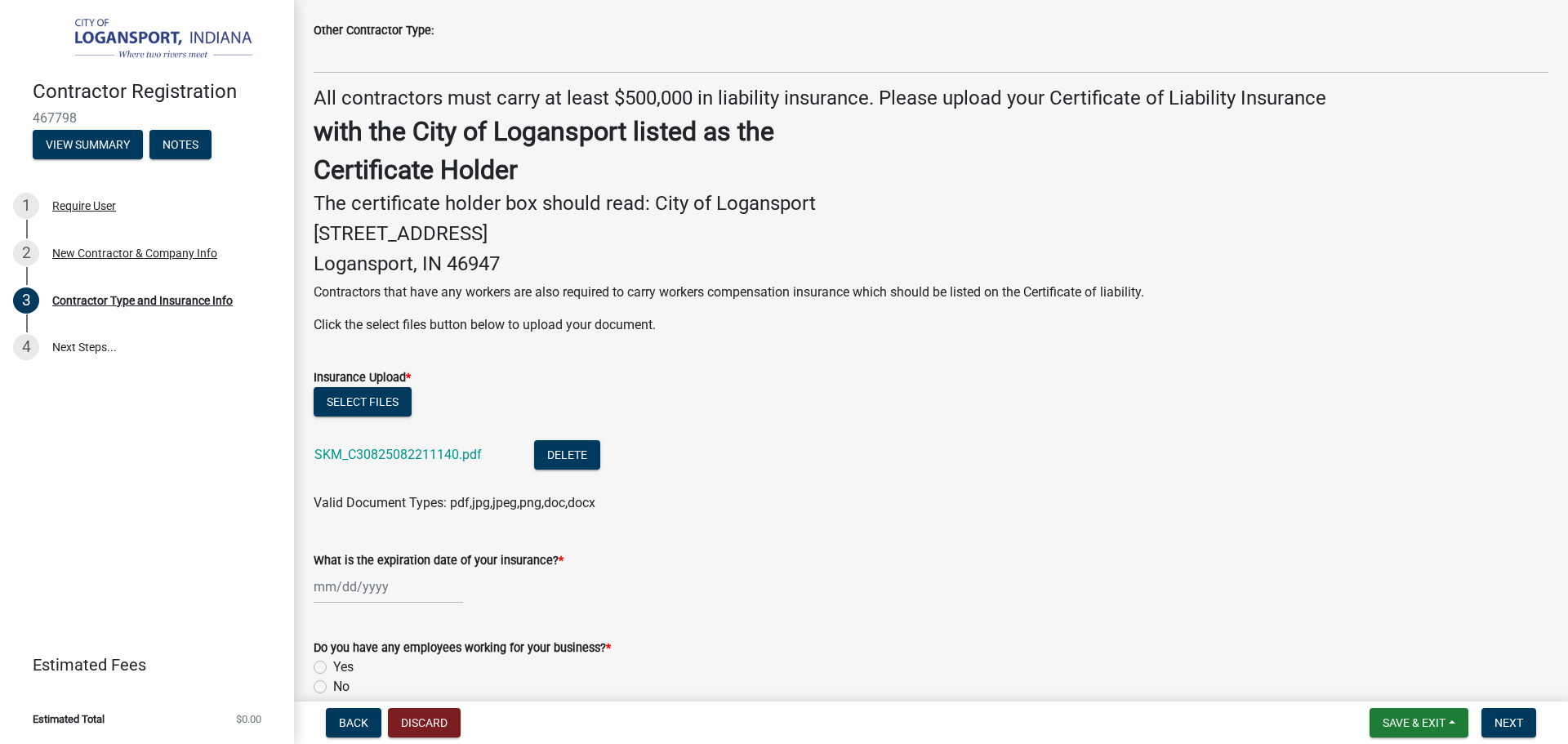
select select "8"
select select "2025"
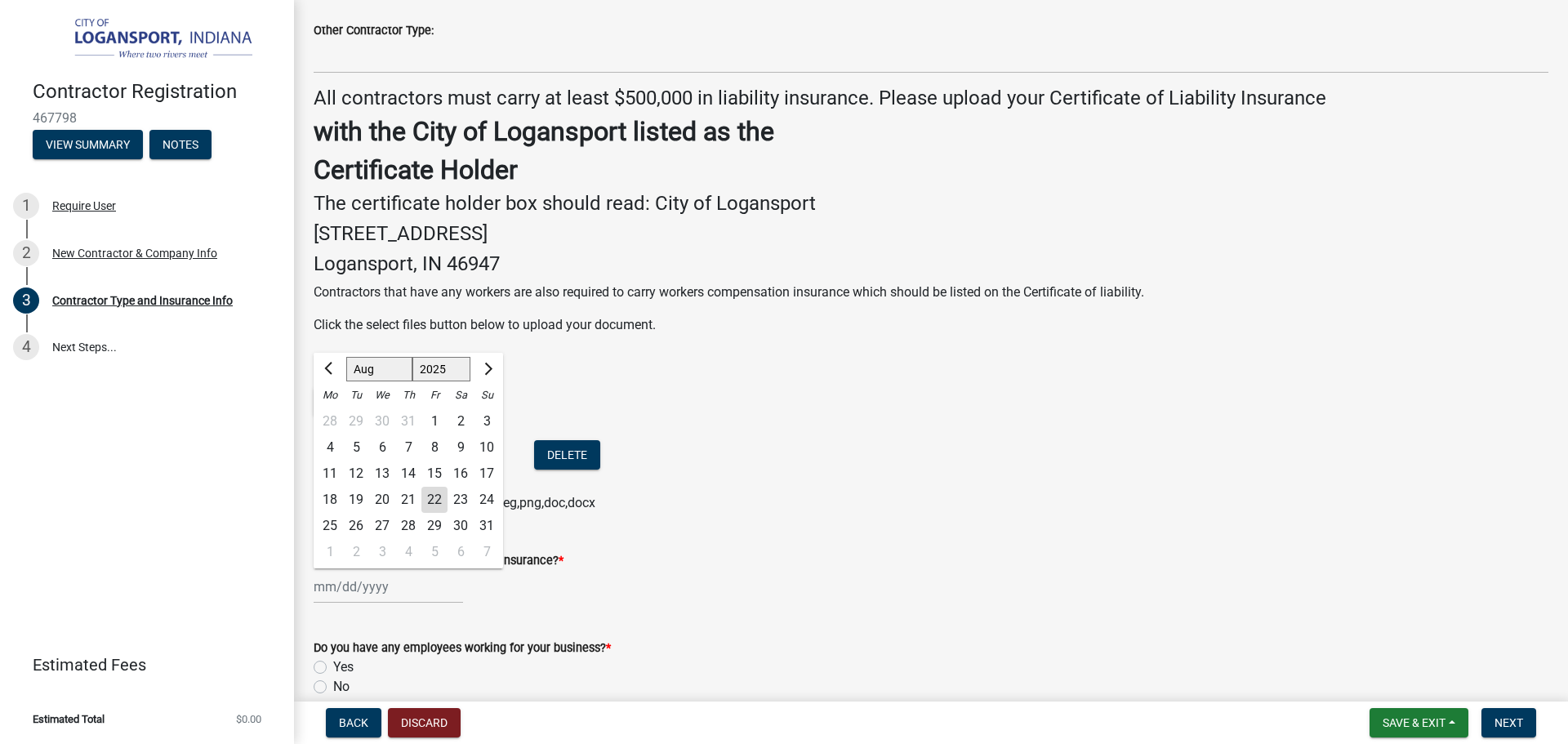
click at [383, 585] on div "[PERSON_NAME] Feb Mar Apr [PERSON_NAME][DATE] Oct Nov [DATE] 1526 1527 1528 152…" at bounding box center [388, 586] width 149 height 33
click at [479, 370] on button "Next month" at bounding box center [487, 369] width 20 height 26
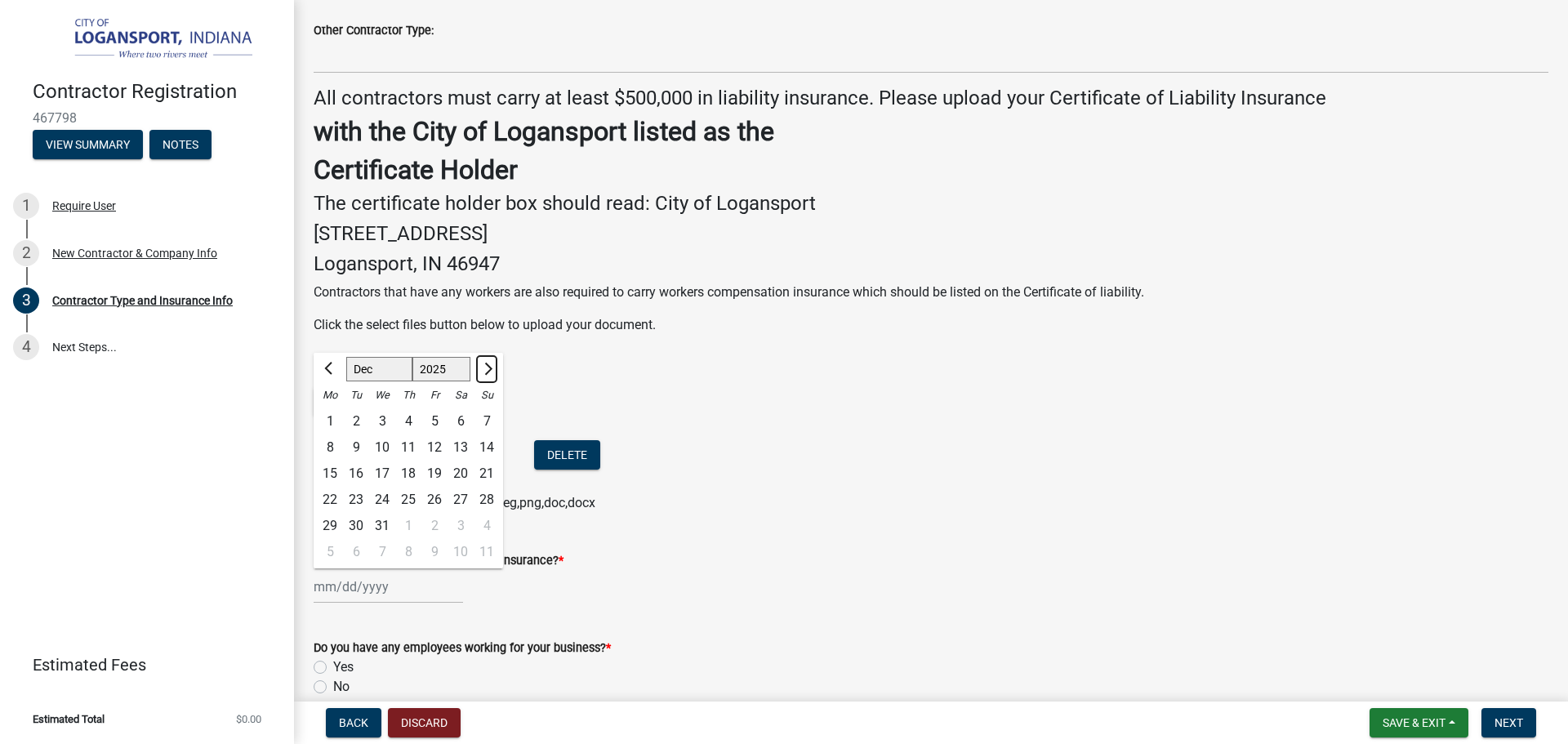
click at [479, 370] on button "Next month" at bounding box center [487, 369] width 20 height 26
select select "1"
select select "2026"
click at [481, 370] on span "Next month" at bounding box center [487, 368] width 13 height 13
select select "2"
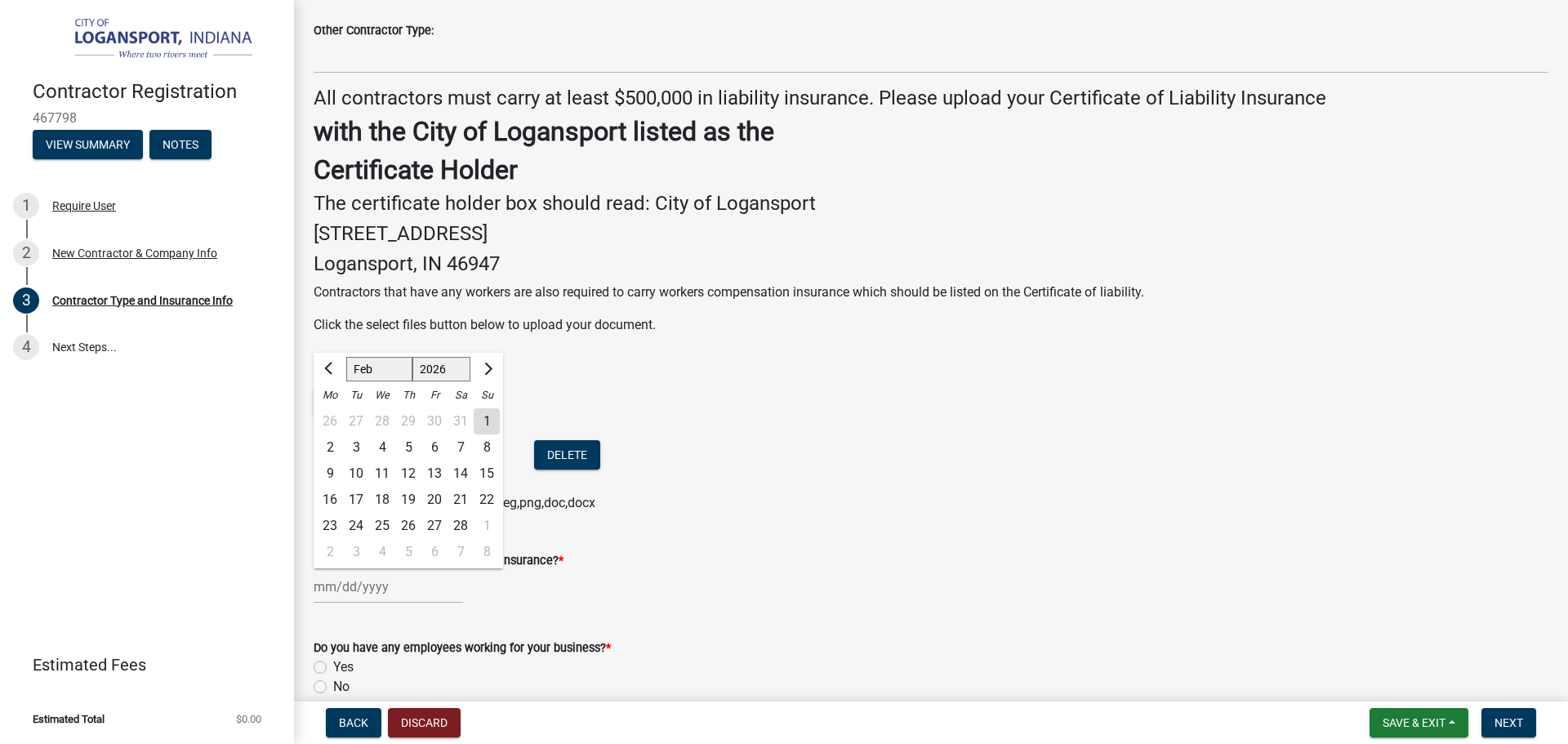
click at [463, 499] on div "21" at bounding box center [460, 499] width 26 height 26
type input "[DATE]"
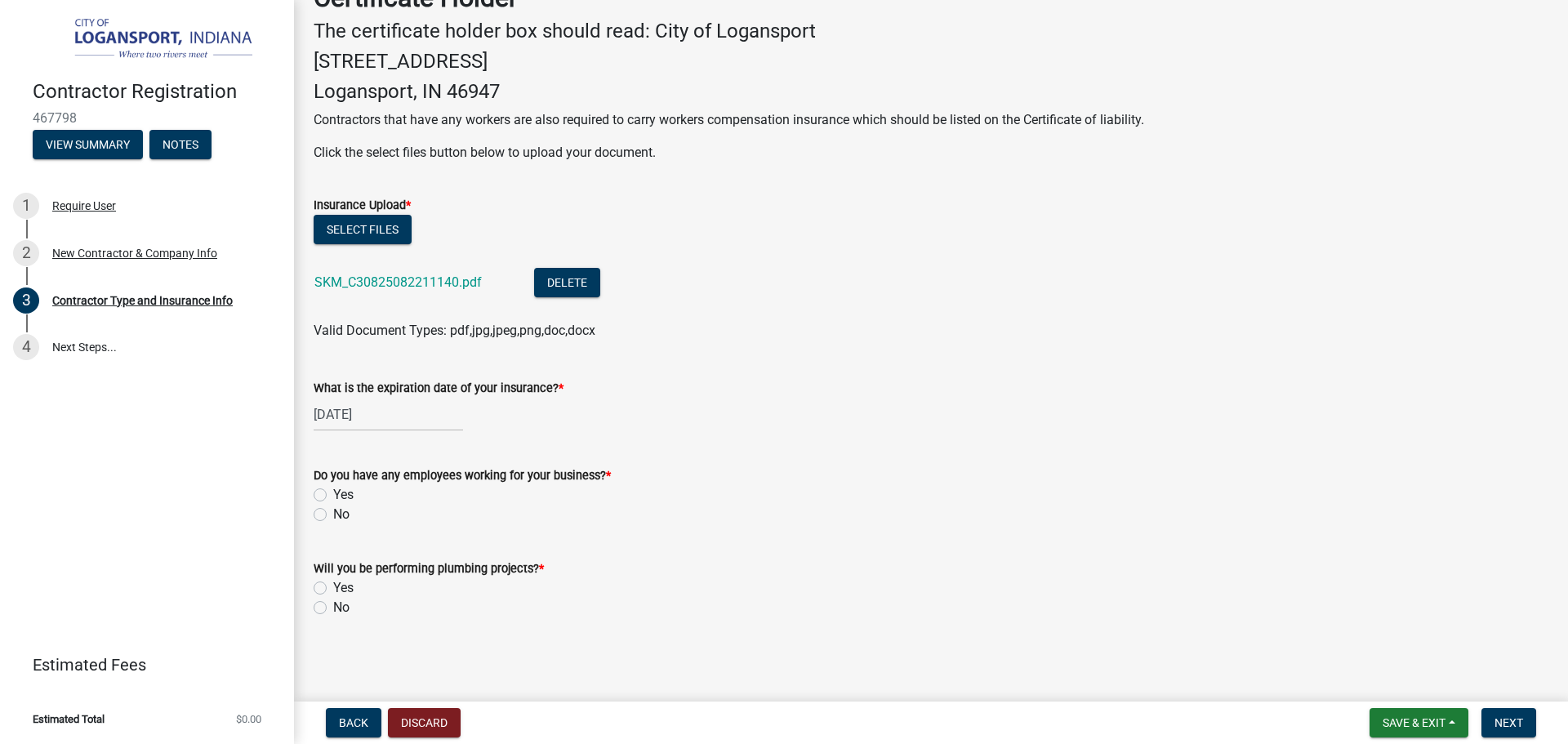
scroll to position [418, 0]
click at [333, 517] on label "No" at bounding box center [341, 514] width 16 height 20
click at [333, 514] on input "No" at bounding box center [338, 509] width 11 height 11
radio input "true"
click at [333, 608] on label "No" at bounding box center [341, 606] width 16 height 20
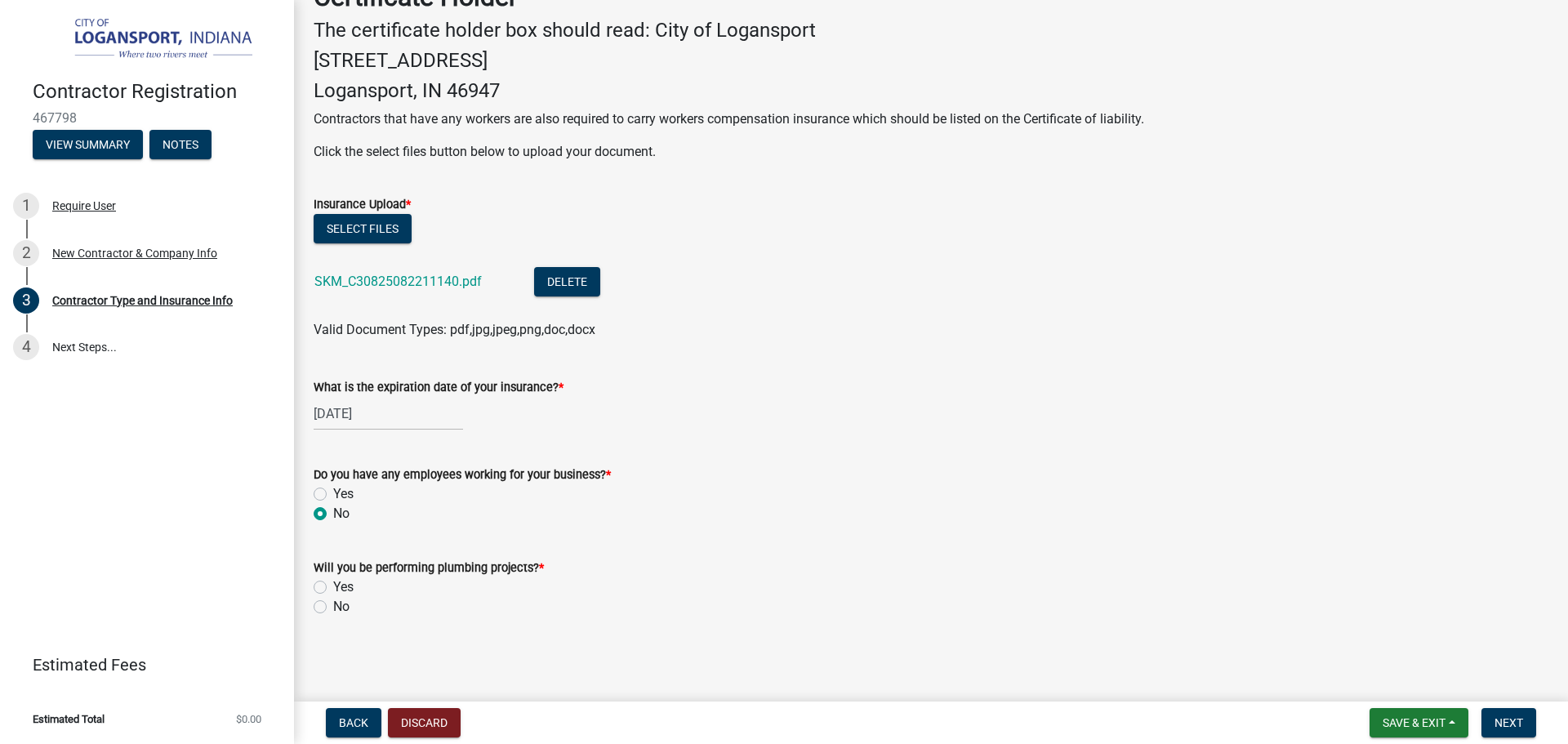
click at [333, 607] on input "No" at bounding box center [338, 602] width 11 height 11
radio input "true"
click at [1518, 713] on button "Next" at bounding box center [1508, 723] width 54 height 29
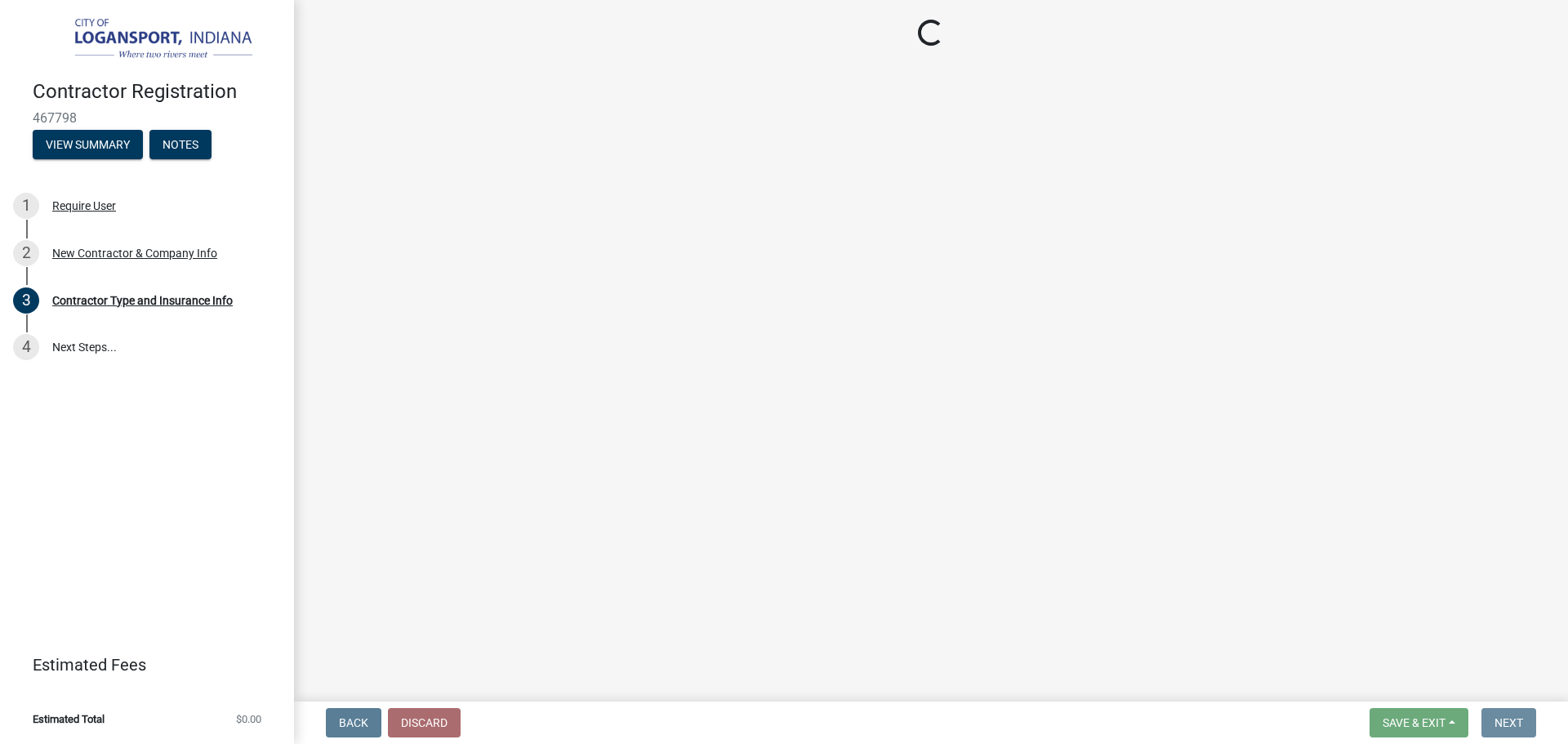
scroll to position [0, 0]
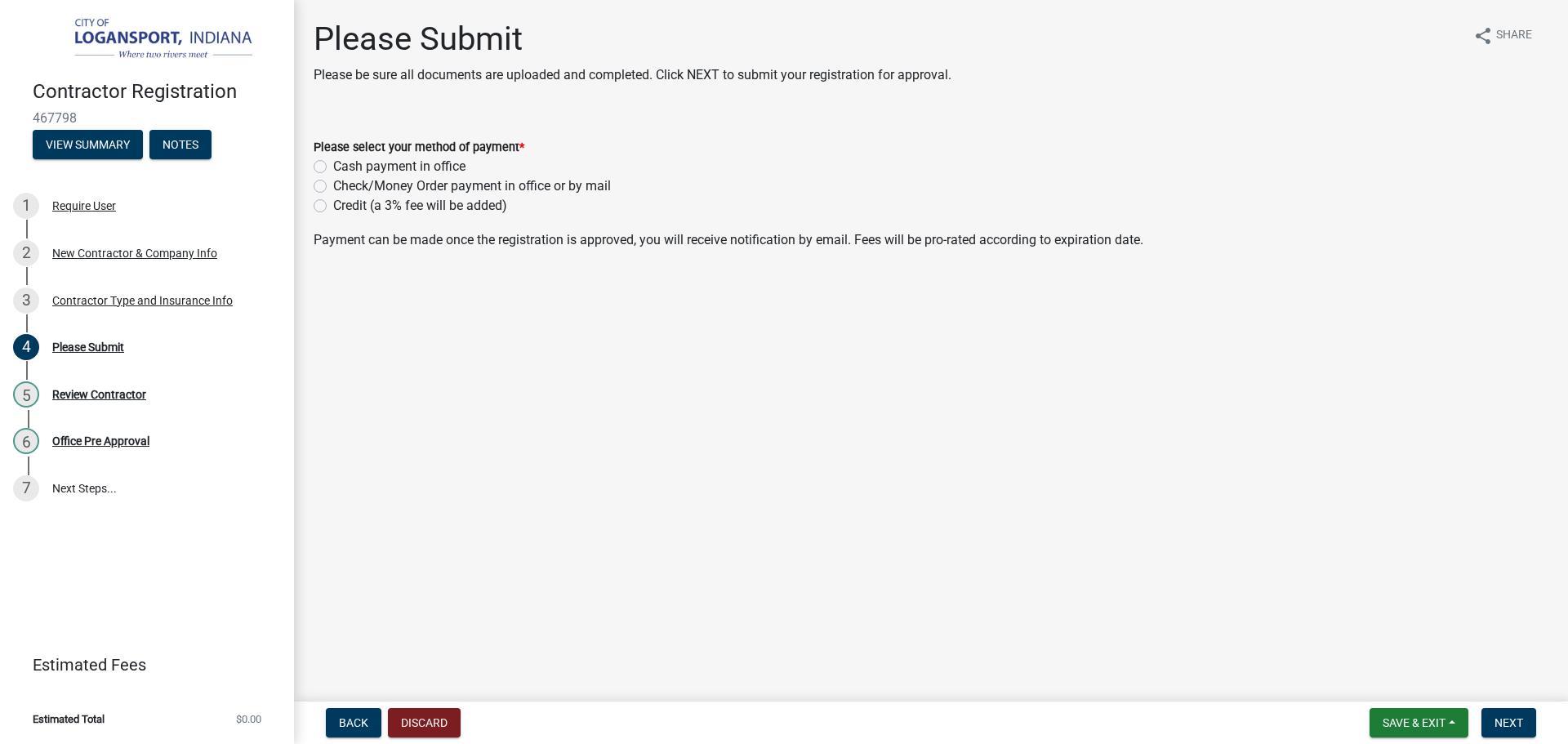
click at [333, 167] on label "Cash payment in office" at bounding box center [399, 167] width 132 height 20
click at [333, 167] on input "Cash payment in office" at bounding box center [338, 163] width 11 height 11
radio input "true"
click at [1520, 723] on span "Next" at bounding box center [1508, 723] width 29 height 13
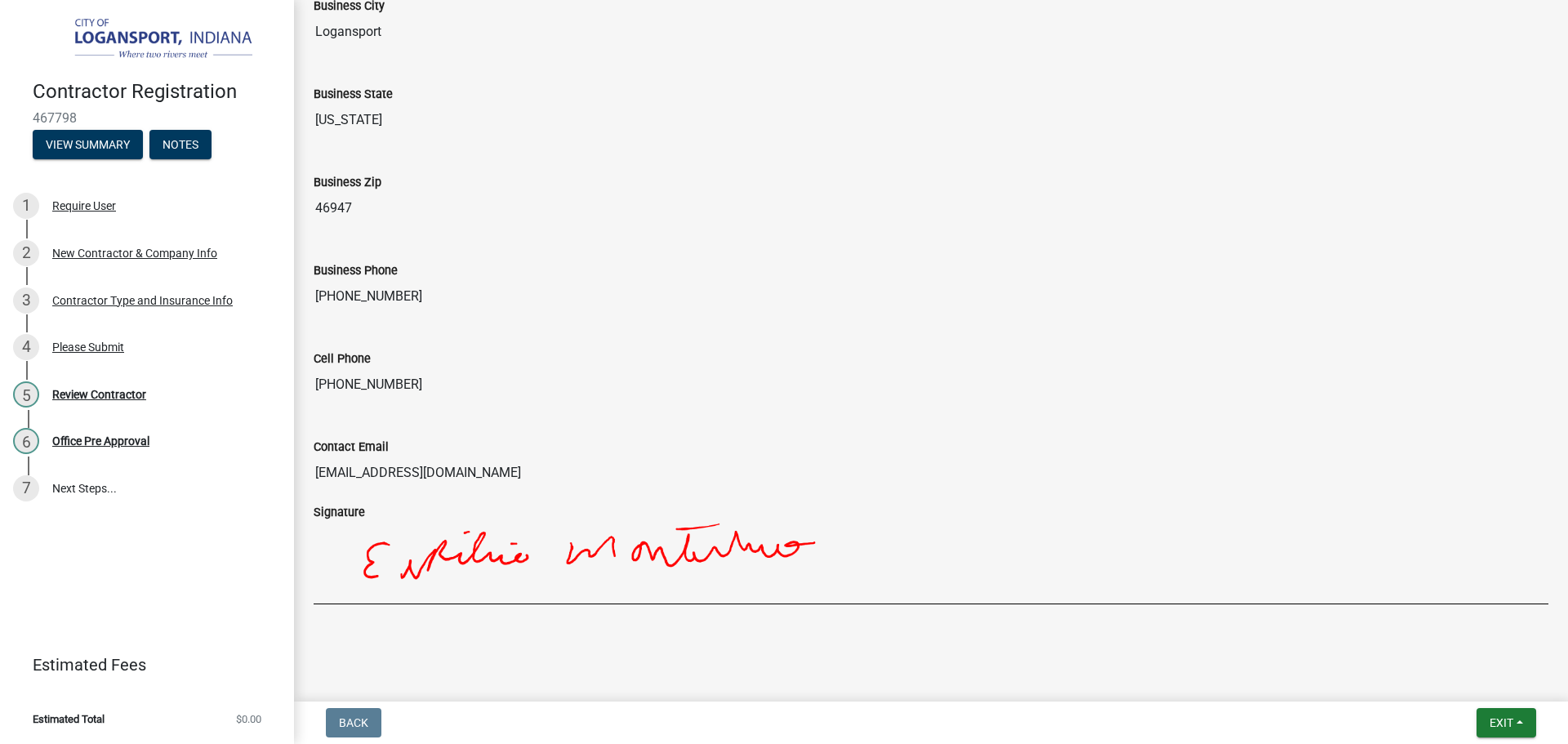
scroll to position [1250, 0]
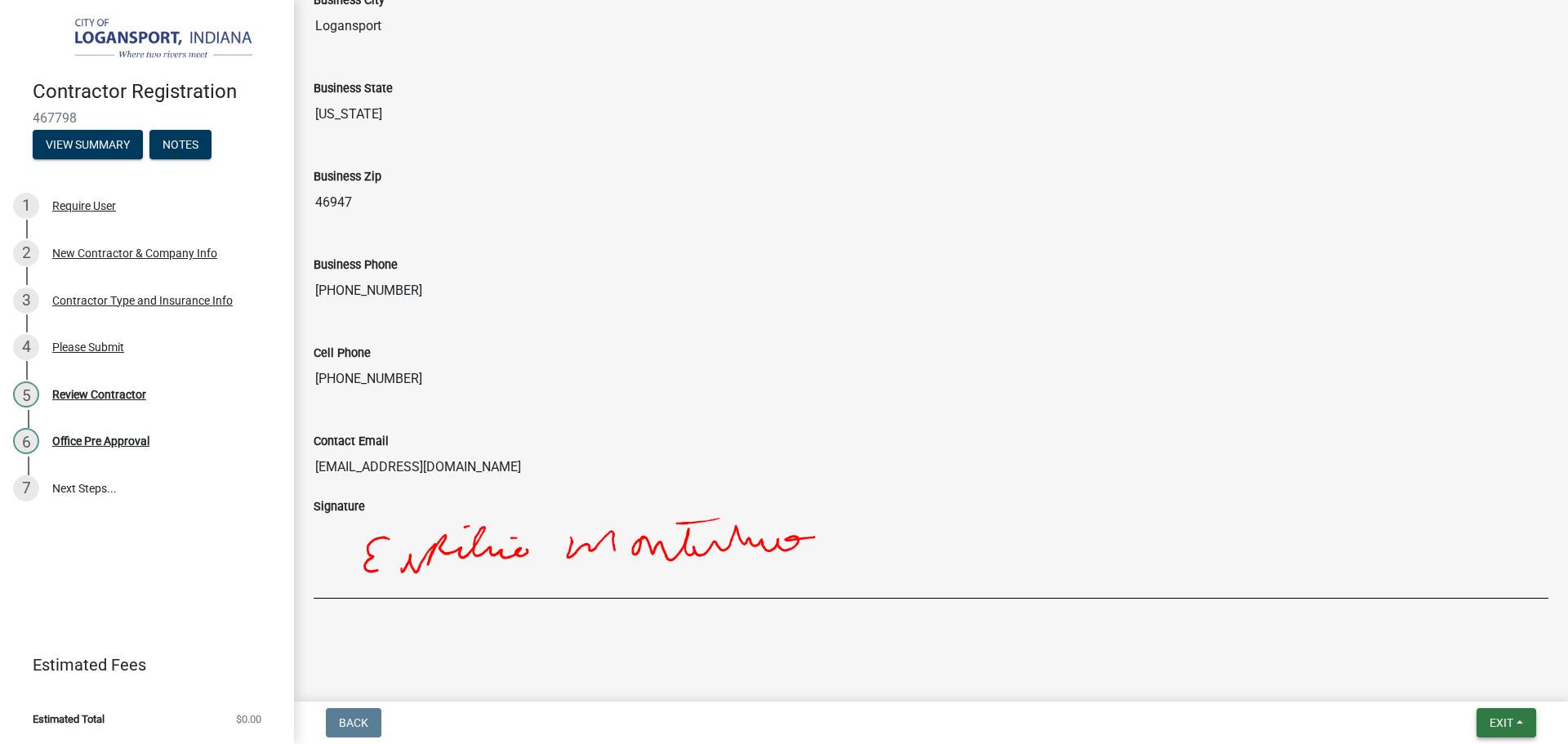
click at [1488, 710] on button "Exit" at bounding box center [1505, 723] width 60 height 29
click at [102, 389] on div "Review Contractor" at bounding box center [99, 394] width 94 height 12
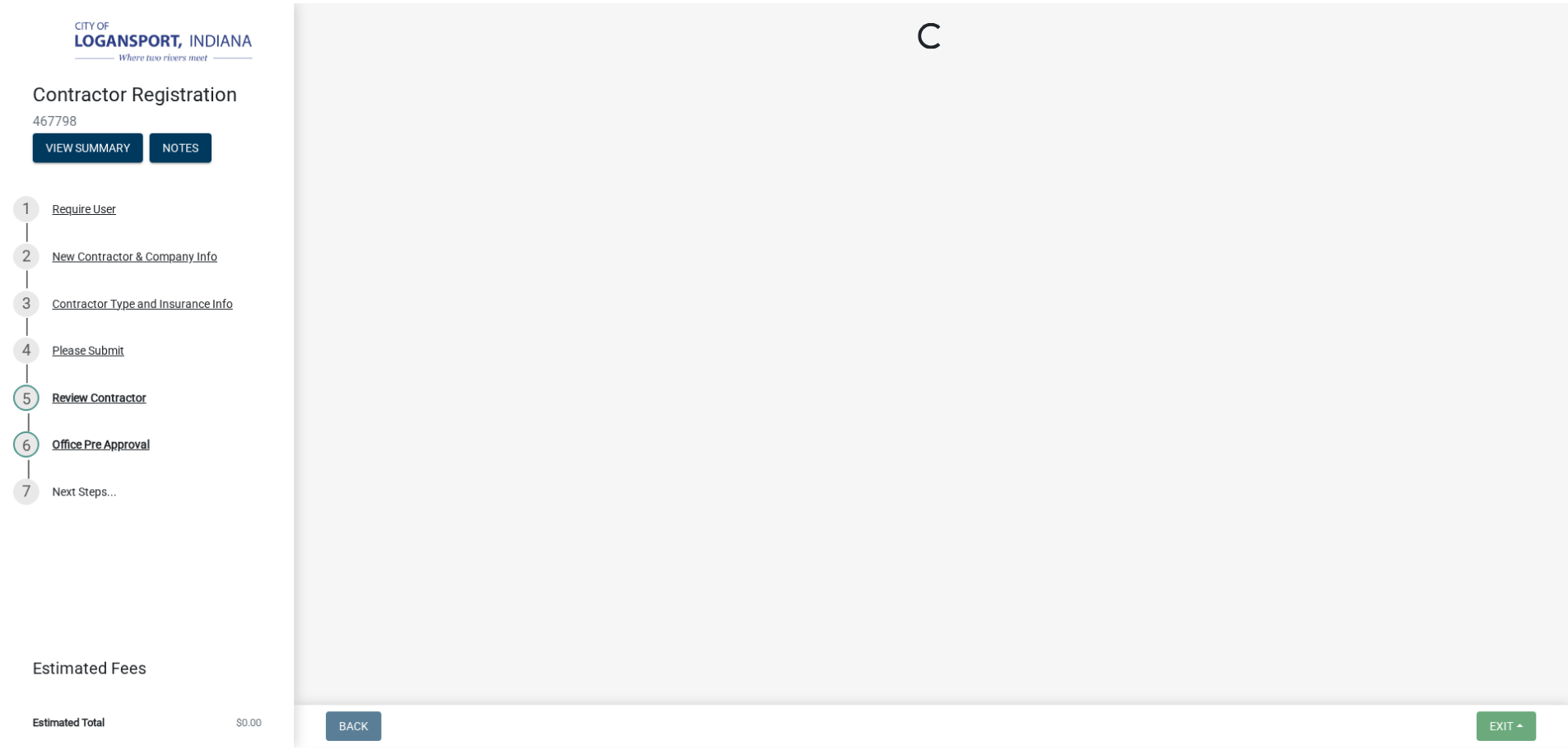
scroll to position [0, 0]
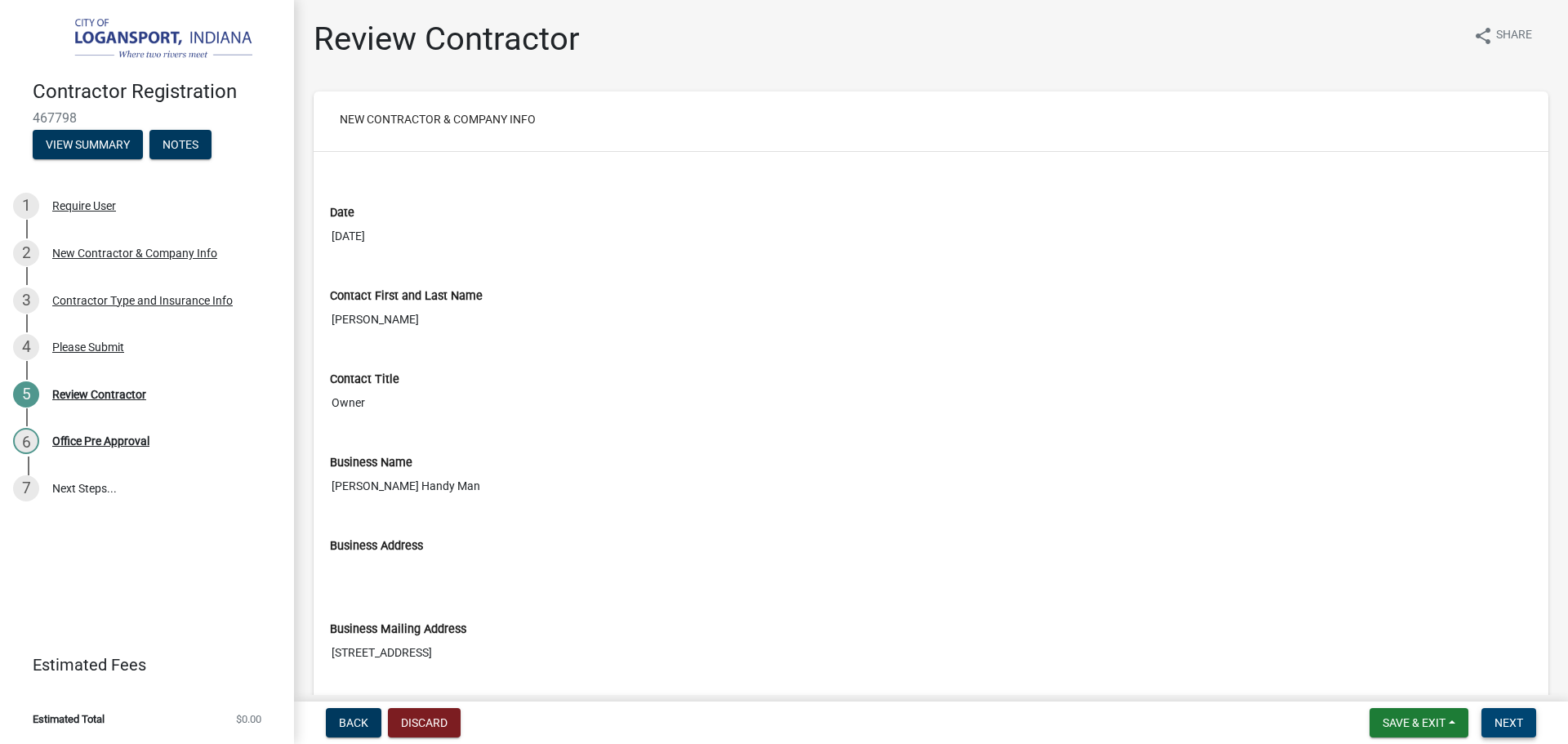
click at [1522, 726] on span "Next" at bounding box center [1508, 723] width 29 height 13
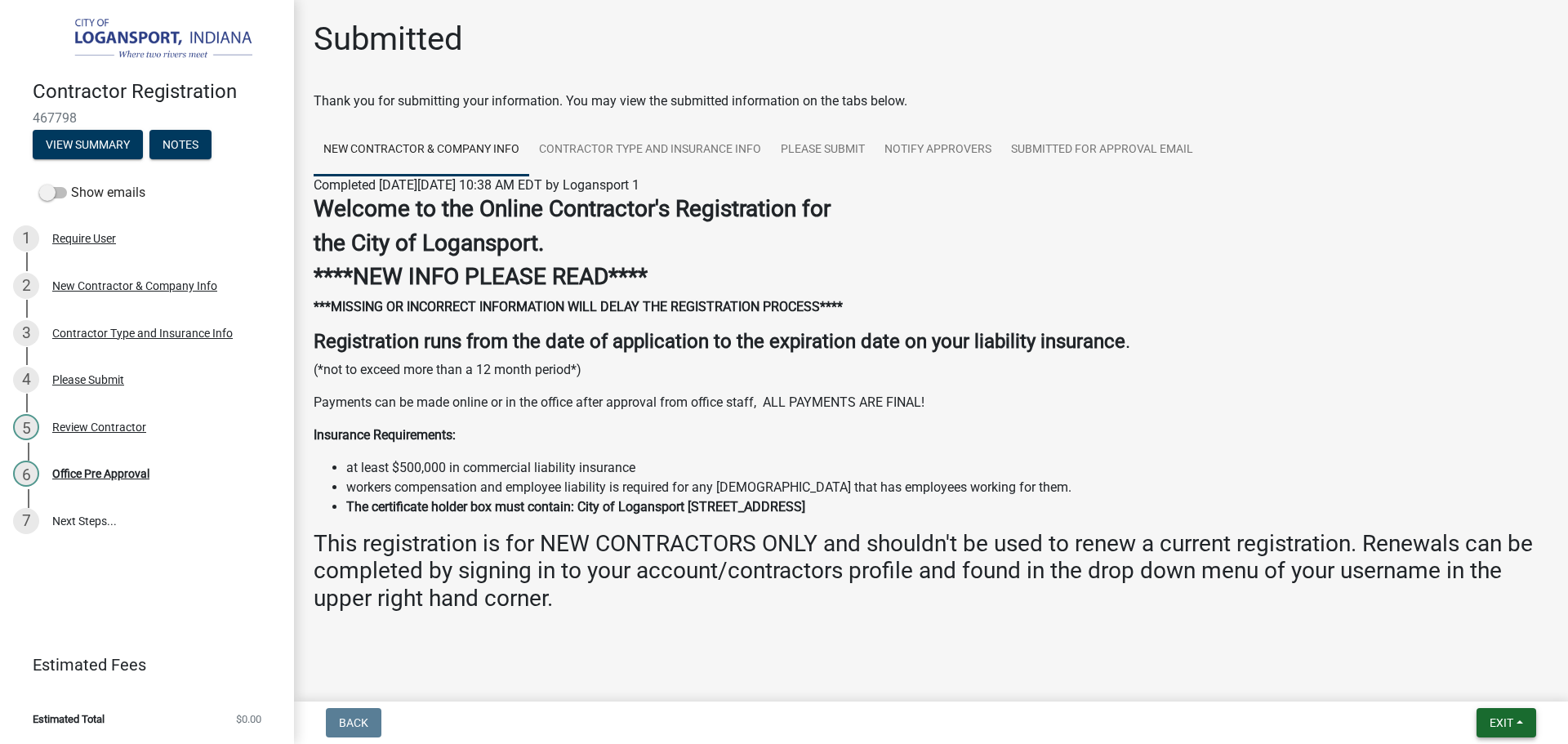
click at [1508, 721] on span "Exit" at bounding box center [1501, 723] width 24 height 13
click at [1497, 684] on button "Save & Exit" at bounding box center [1471, 681] width 130 height 39
